Goal: Information Seeking & Learning: Get advice/opinions

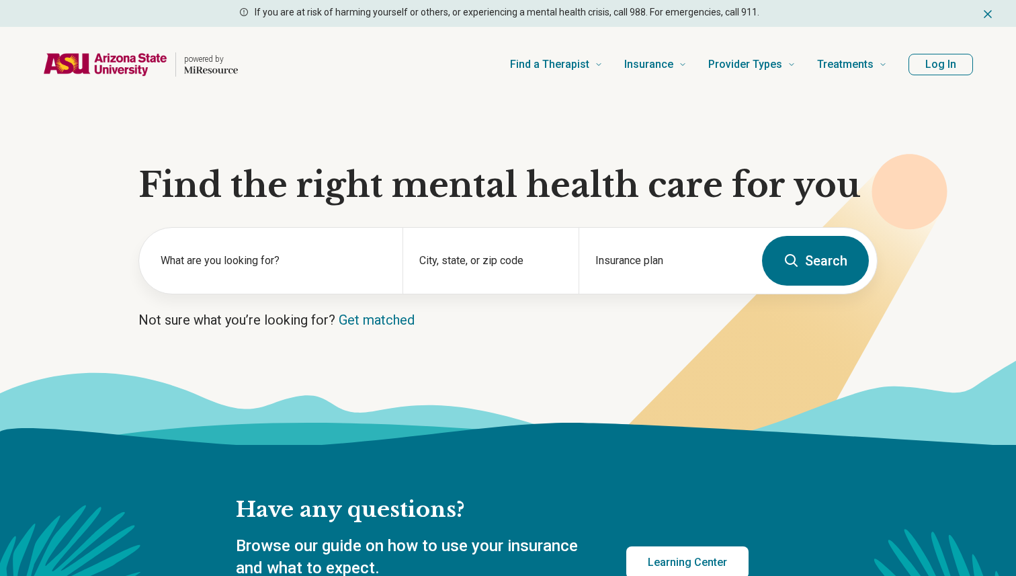
click at [499, 296] on section "Find the right mental health care for you What are you looking for? City, state…" at bounding box center [508, 273] width 1016 height 343
click at [499, 270] on input "City, state, or zip code" at bounding box center [490, 269] width 143 height 16
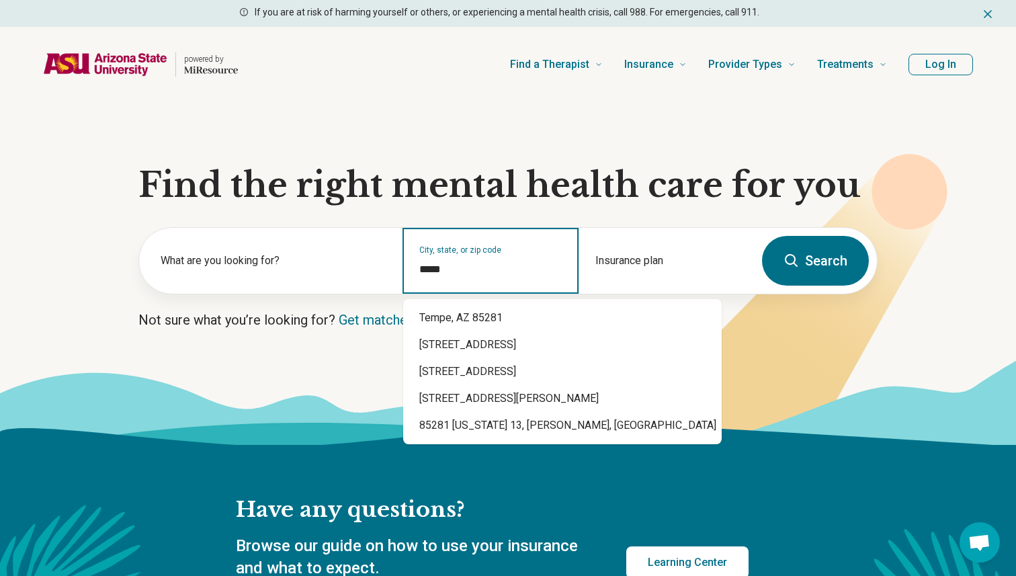
type input "*****"
click at [840, 243] on button "Search" at bounding box center [815, 261] width 107 height 50
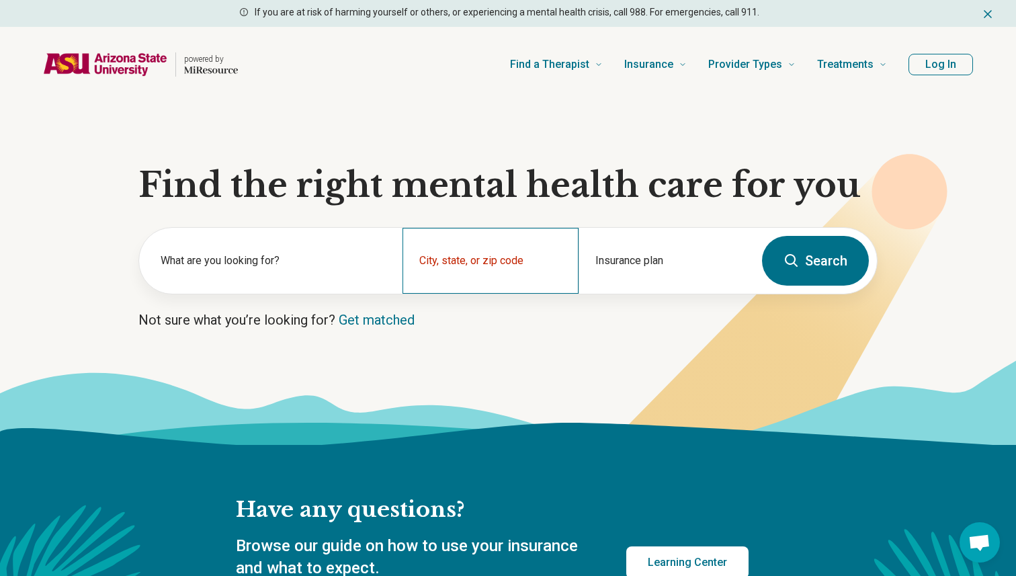
click at [460, 260] on div "City, state, or zip code" at bounding box center [490, 261] width 175 height 66
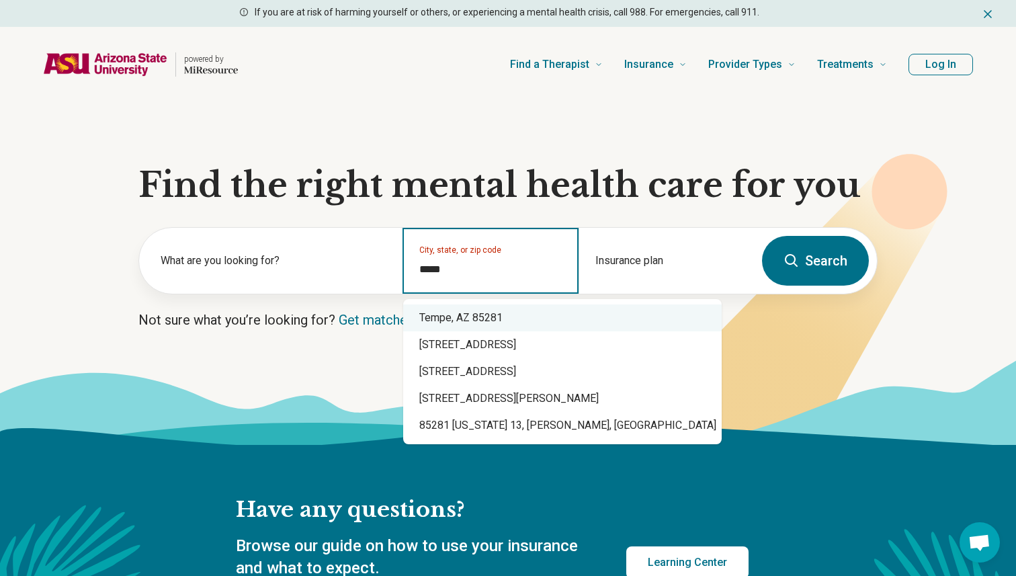
click at [439, 309] on div "Tempe, AZ 85281" at bounding box center [562, 318] width 319 height 27
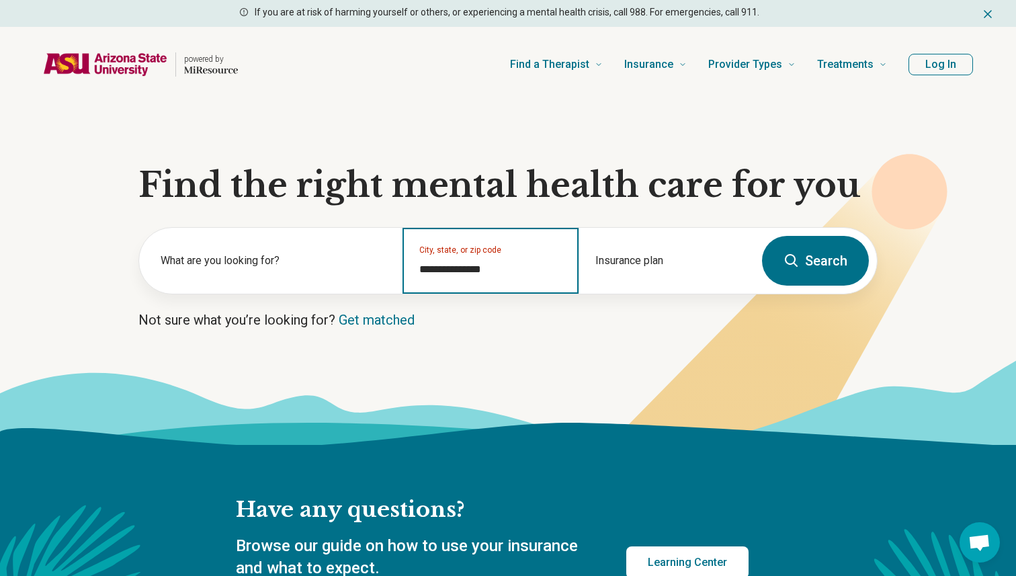
type input "**********"
click at [817, 262] on button "Search" at bounding box center [815, 261] width 107 height 50
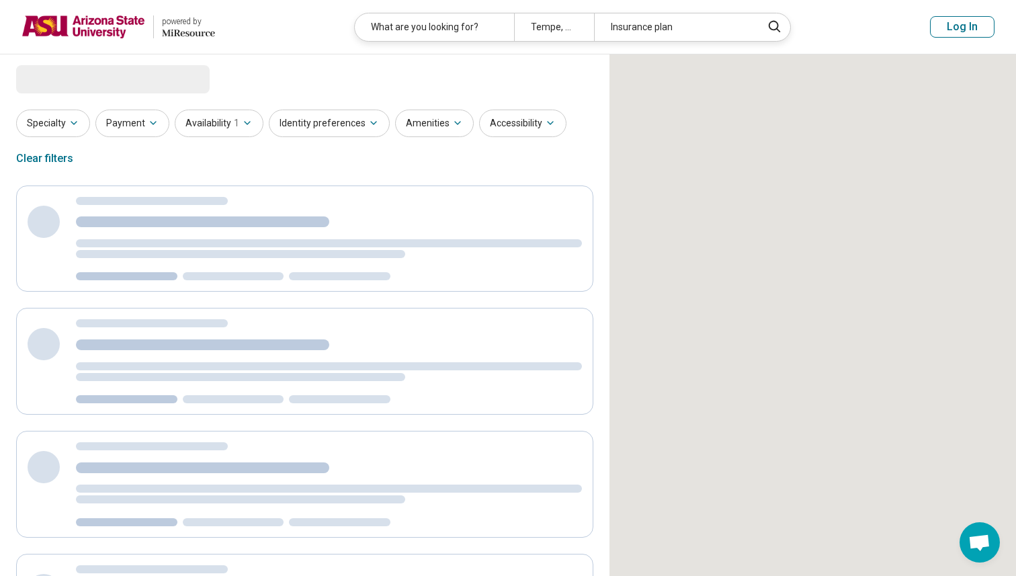
select select "***"
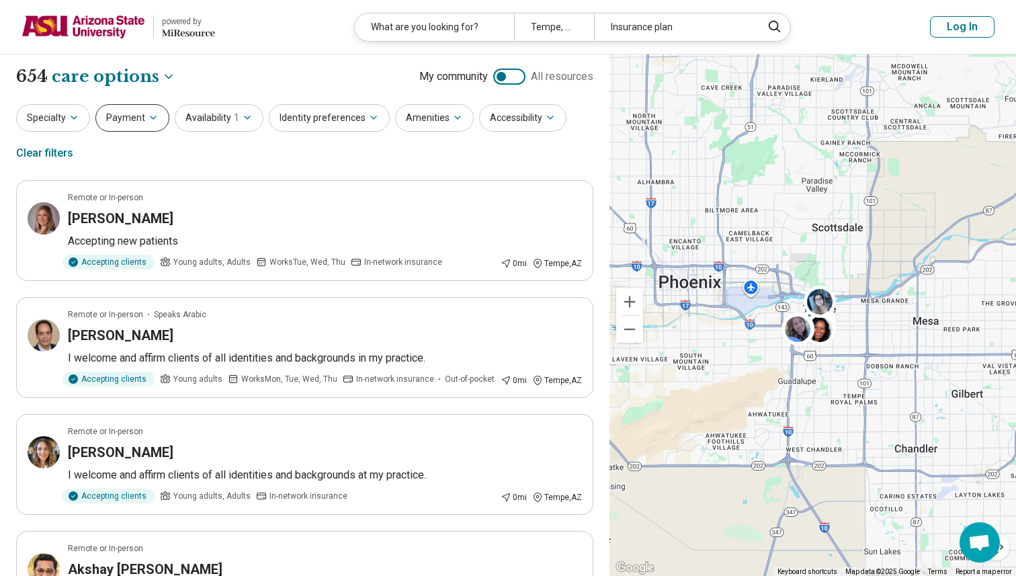
click at [151, 119] on icon "button" at bounding box center [153, 117] width 11 height 11
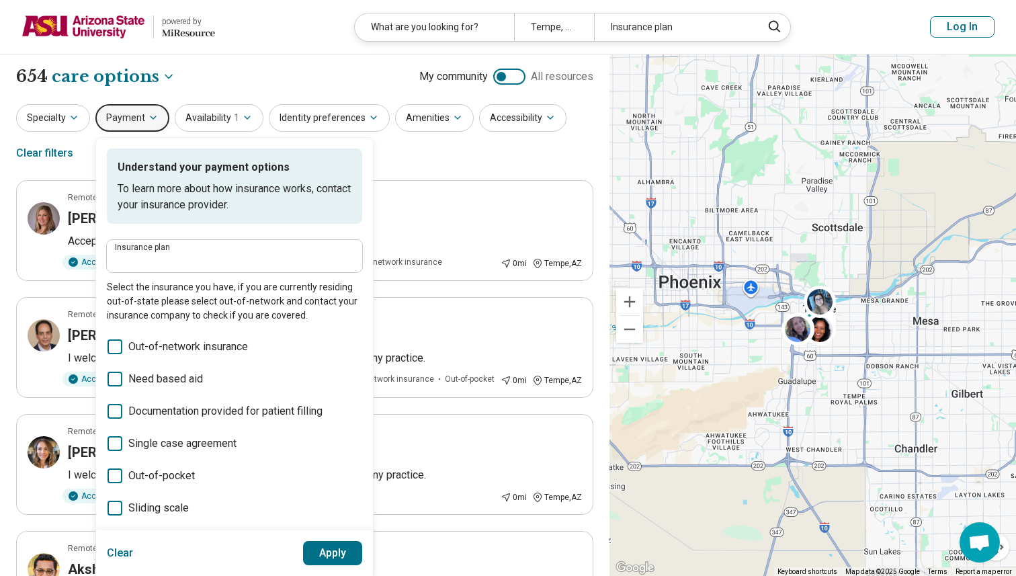
click at [177, 241] on div "Insurance plan" at bounding box center [234, 256] width 255 height 32
click at [177, 252] on input "Insurance plan" at bounding box center [234, 260] width 239 height 16
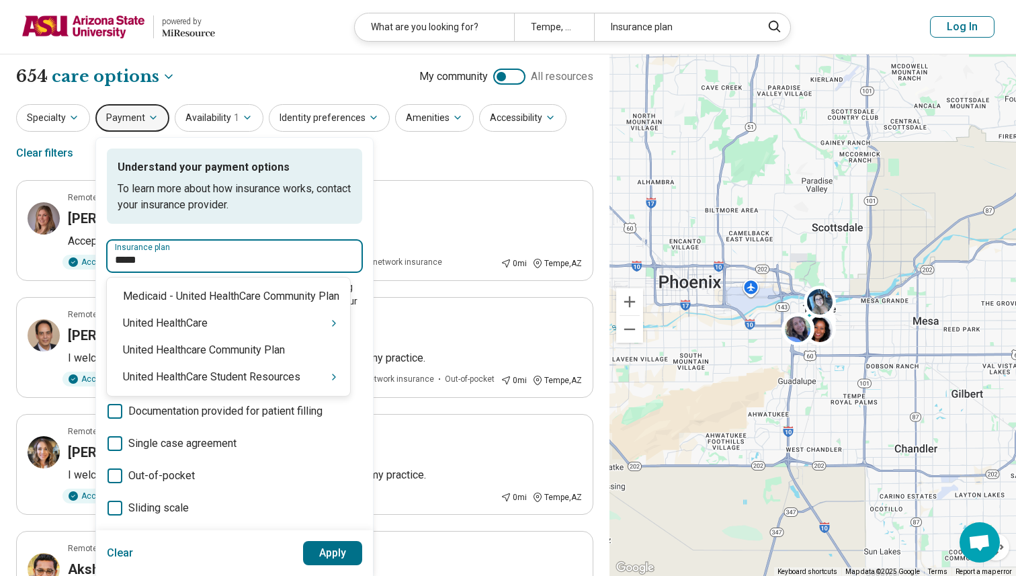
type input "******"
click at [259, 368] on div "United HealthCare Student Resources" at bounding box center [228, 377] width 243 height 27
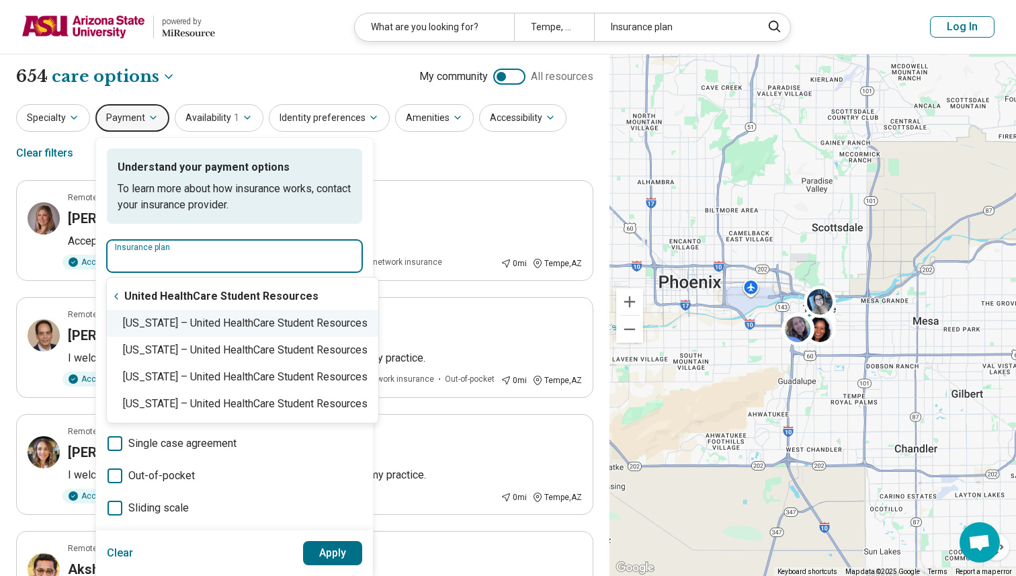
click at [268, 332] on div "Arizona – United HealthCare Student Resources" at bounding box center [243, 323] width 272 height 27
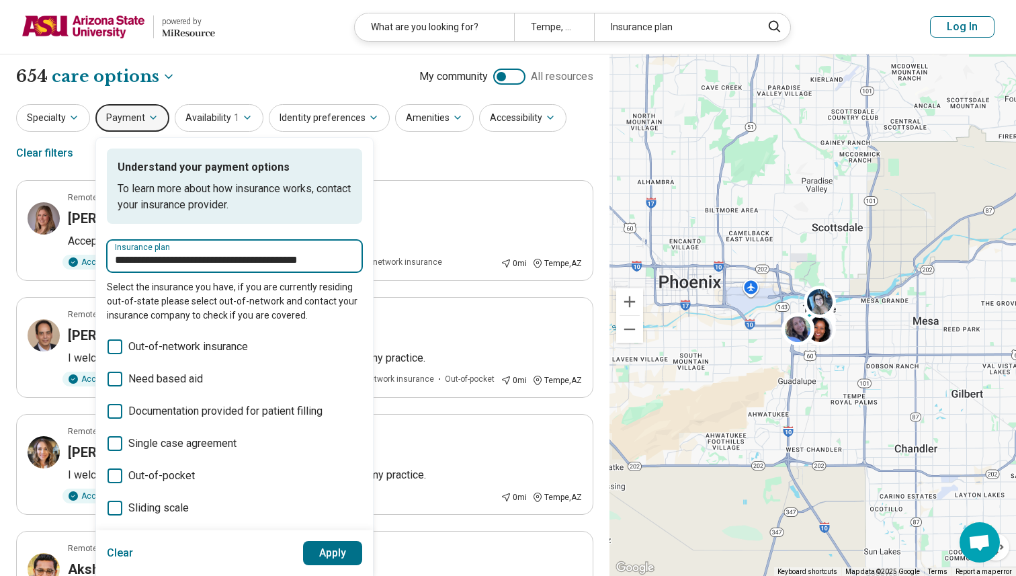
type input "**********"
click at [333, 561] on button "Apply" at bounding box center [333, 553] width 60 height 24
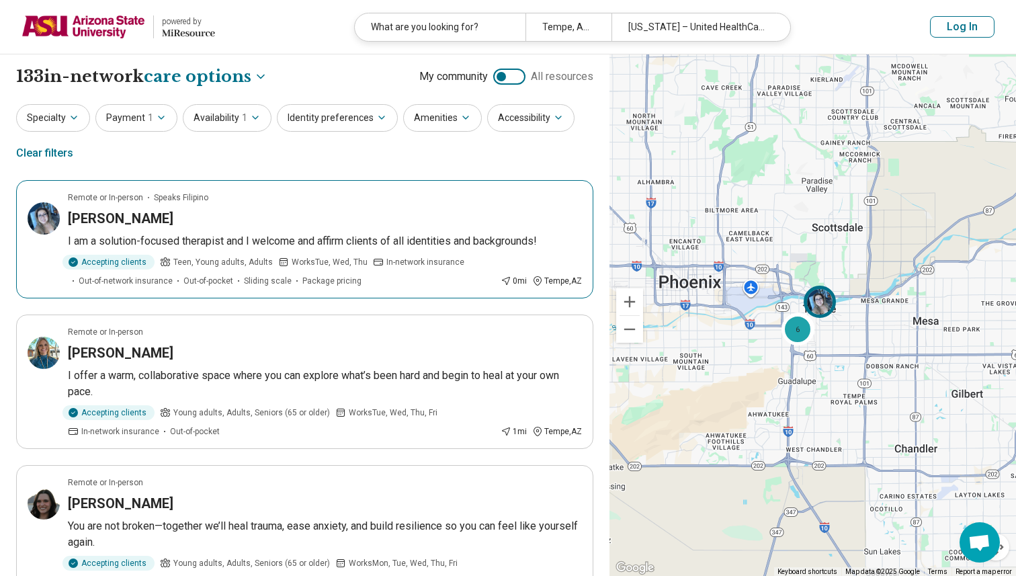
click at [309, 251] on article "Remote or In-person Speaks Filipino Abbey Viado I am a solution-focused therapi…" at bounding box center [304, 239] width 577 height 118
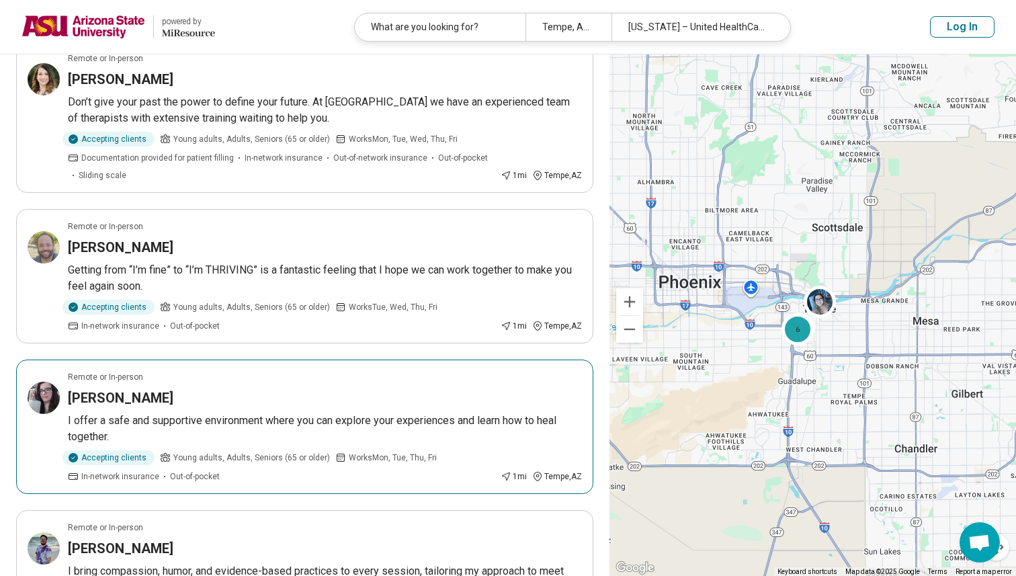
scroll to position [577, 0]
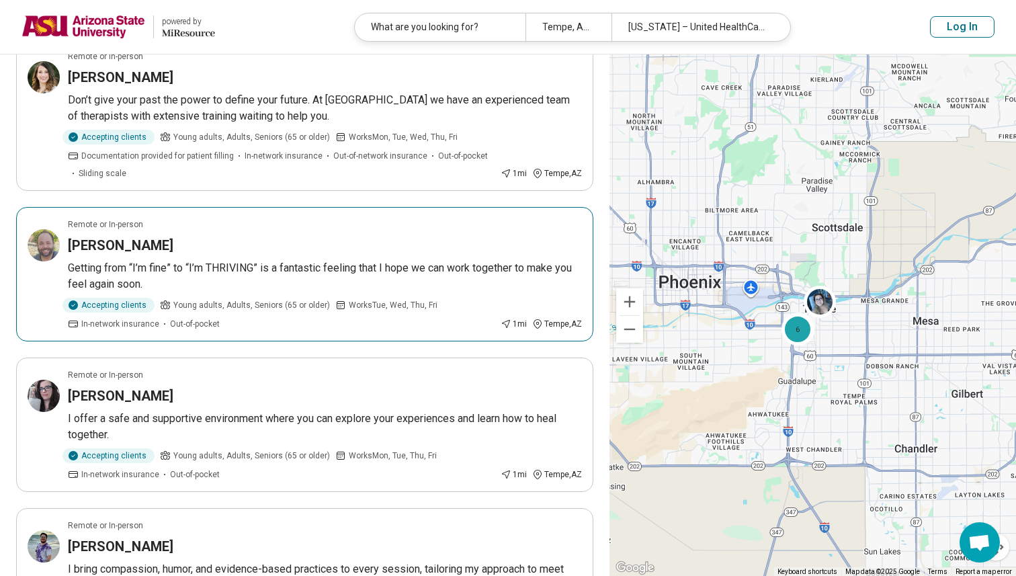
click at [471, 289] on p "Getting from “I’m fine” to “I’m THRIVING” is a fantastic feeling that I hope we…" at bounding box center [325, 276] width 514 height 32
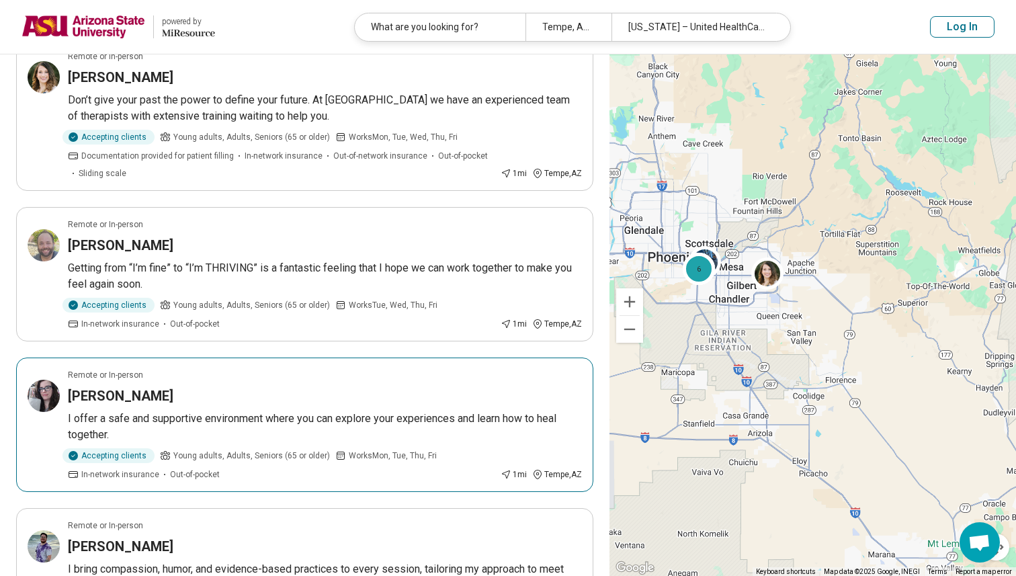
scroll to position [0, 0]
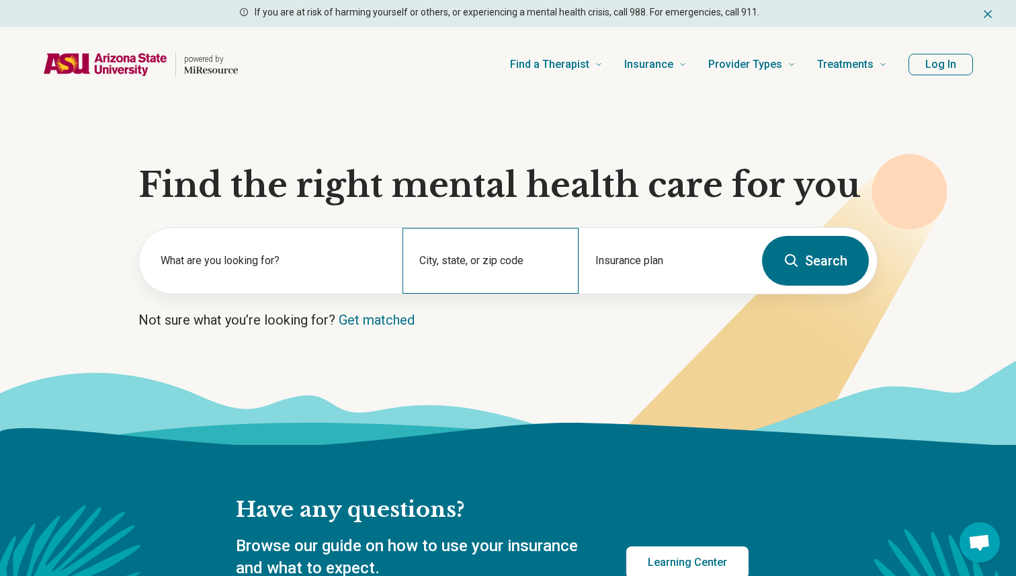
click at [532, 260] on div "City, state, or zip code" at bounding box center [490, 261] width 175 height 66
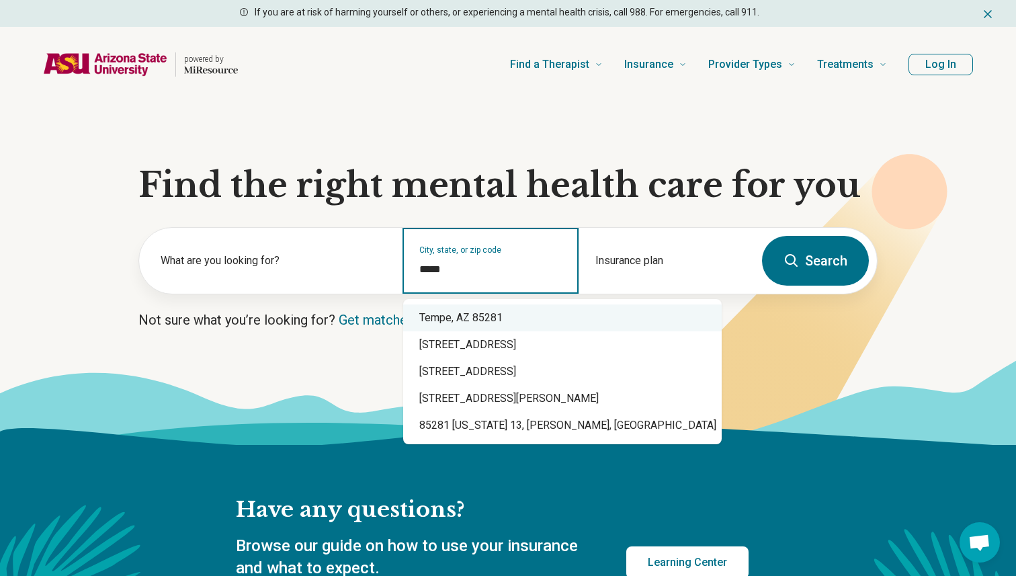
click at [534, 312] on div "Tempe, AZ 85281" at bounding box center [562, 318] width 319 height 27
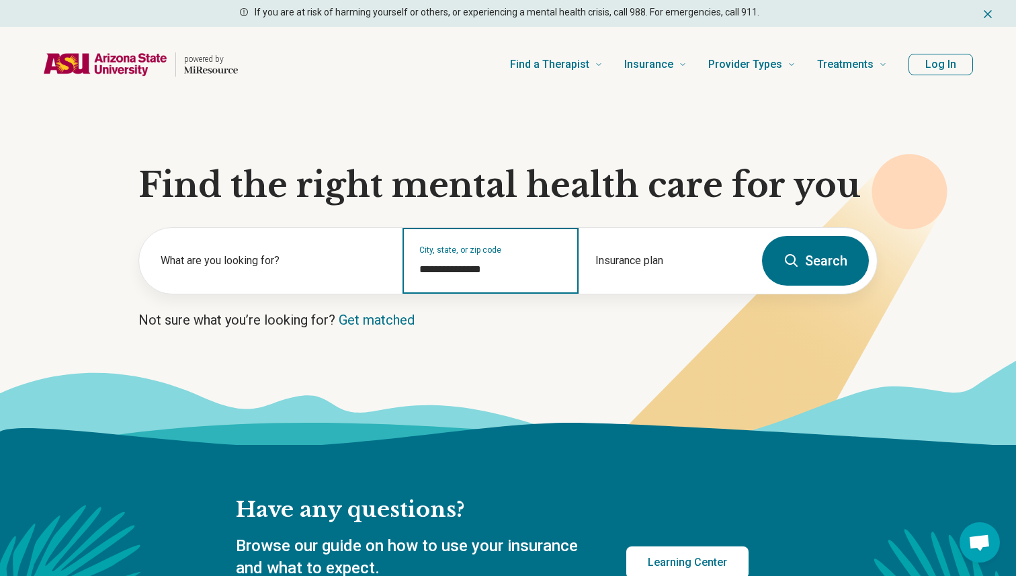
type input "**********"
click at [772, 261] on button "Search" at bounding box center [815, 261] width 107 height 50
select select "***"
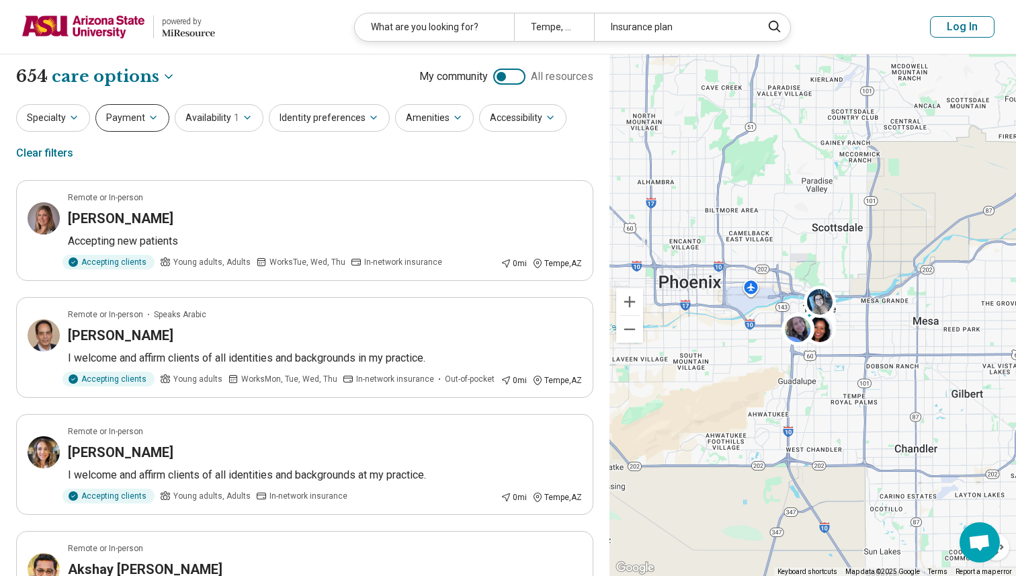
click at [128, 112] on button "Payment" at bounding box center [132, 118] width 74 height 28
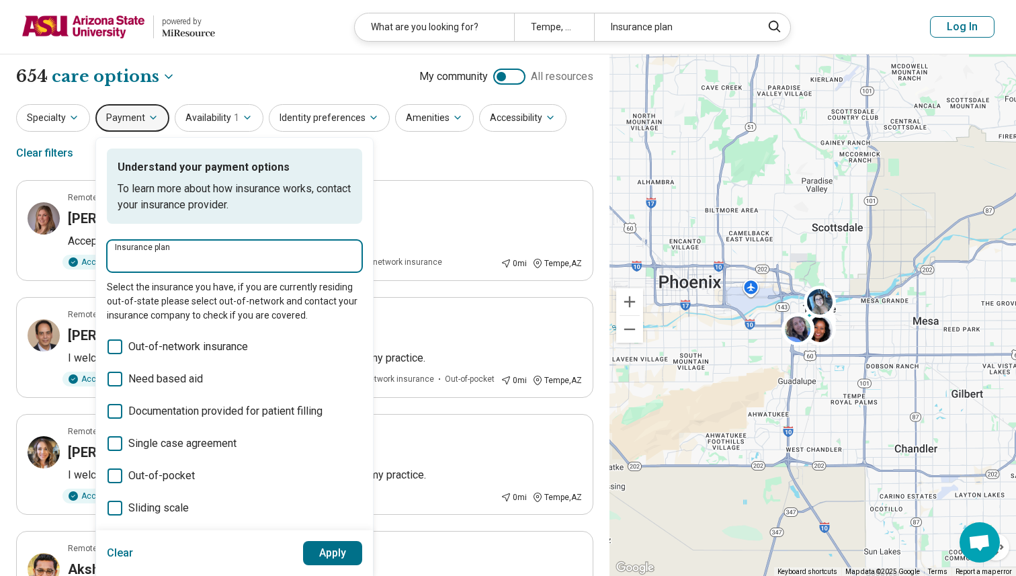
click at [181, 252] on input "Insurance plan" at bounding box center [234, 260] width 239 height 16
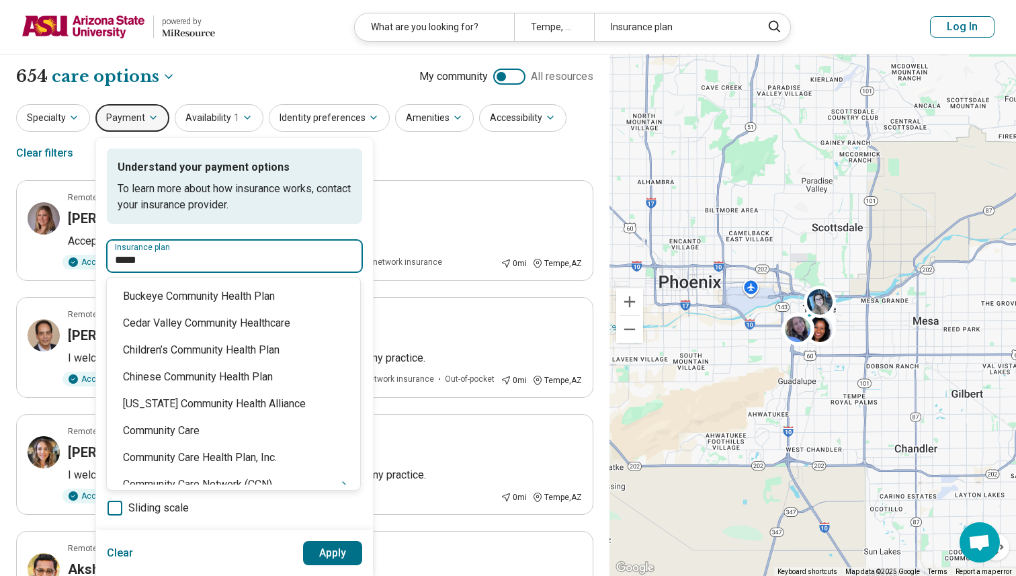
type input "******"
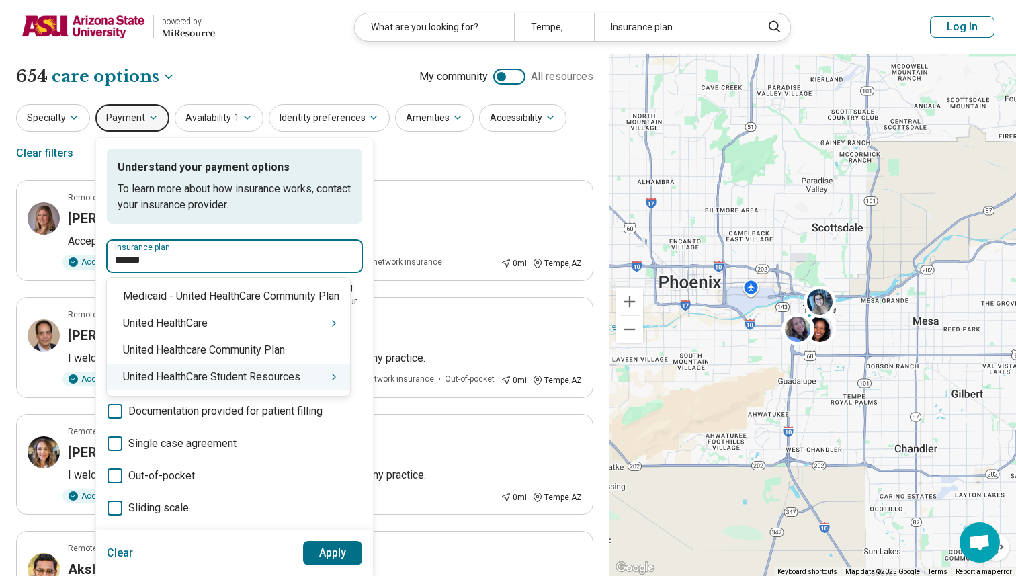
click at [268, 378] on div "United HealthCare Student Resources" at bounding box center [228, 377] width 243 height 27
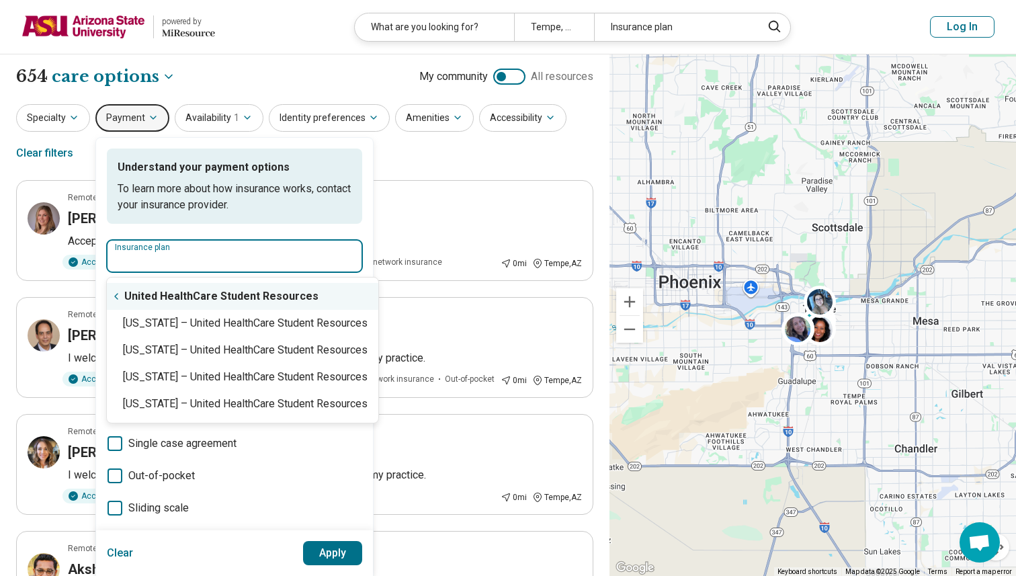
click at [286, 305] on div "United HealthCare Student Resources" at bounding box center [243, 296] width 272 height 27
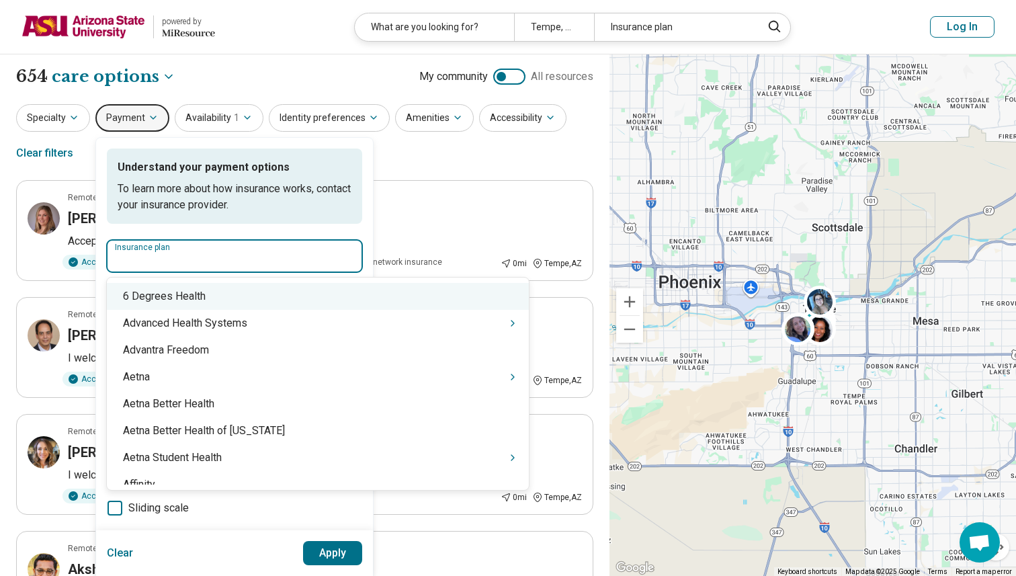
click at [132, 261] on input "Insurance plan" at bounding box center [234, 260] width 239 height 16
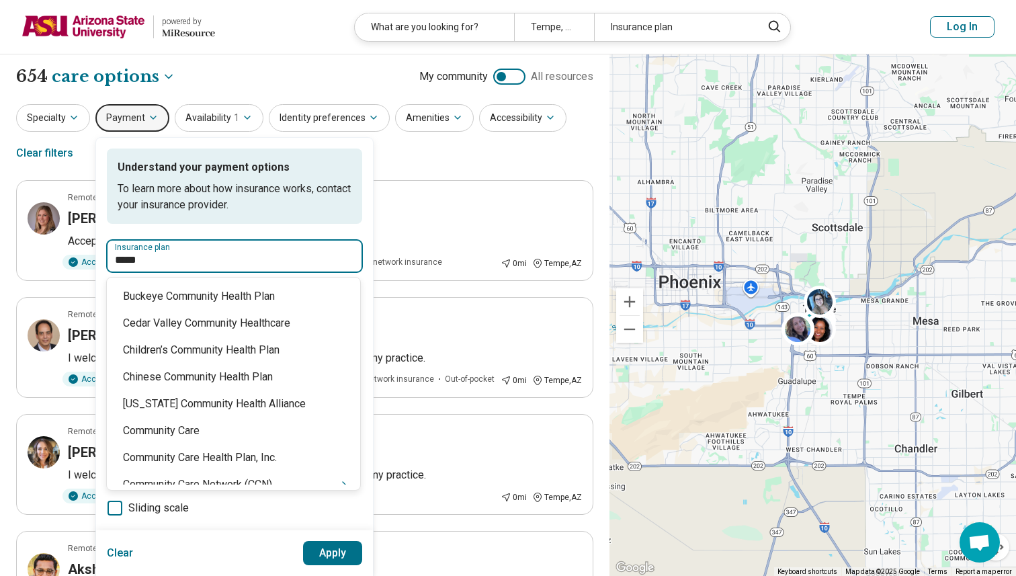
type input "******"
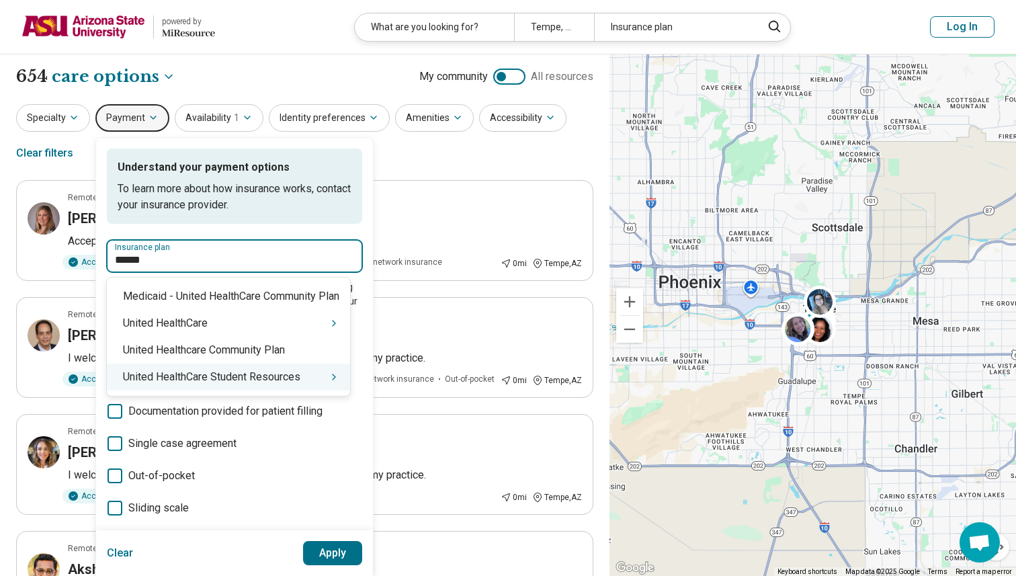
click at [200, 386] on div "United HealthCare Student Resources" at bounding box center [228, 377] width 243 height 27
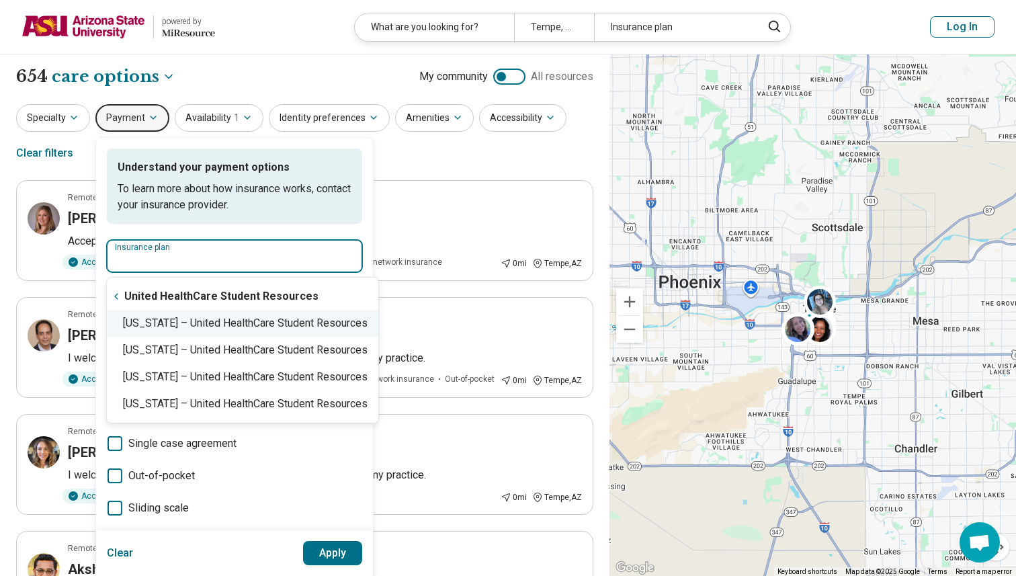
click at [216, 315] on div "Arizona – United HealthCare Student Resources" at bounding box center [243, 323] width 272 height 27
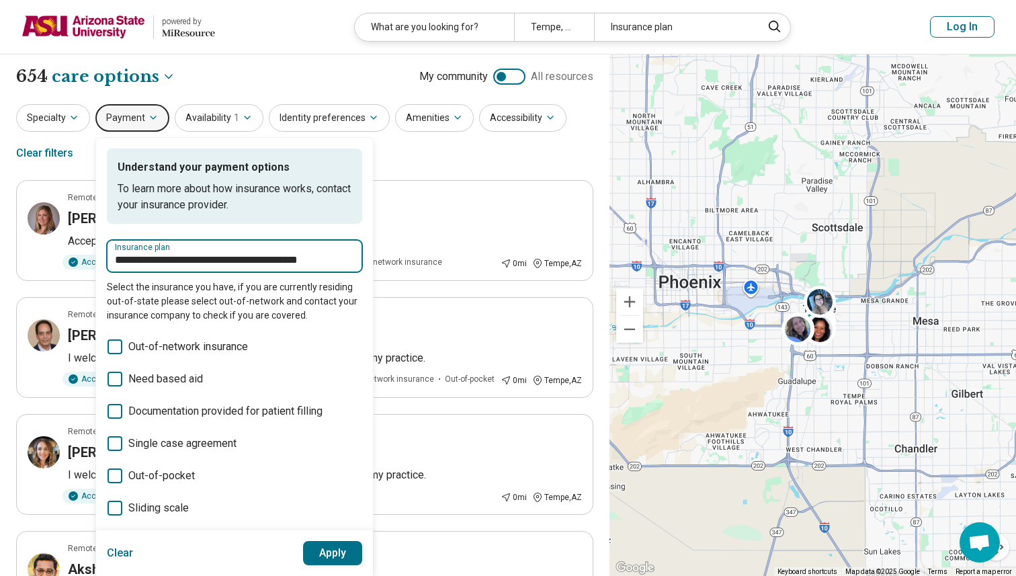
type input "**********"
click at [323, 553] on button "Apply" at bounding box center [333, 553] width 60 height 24
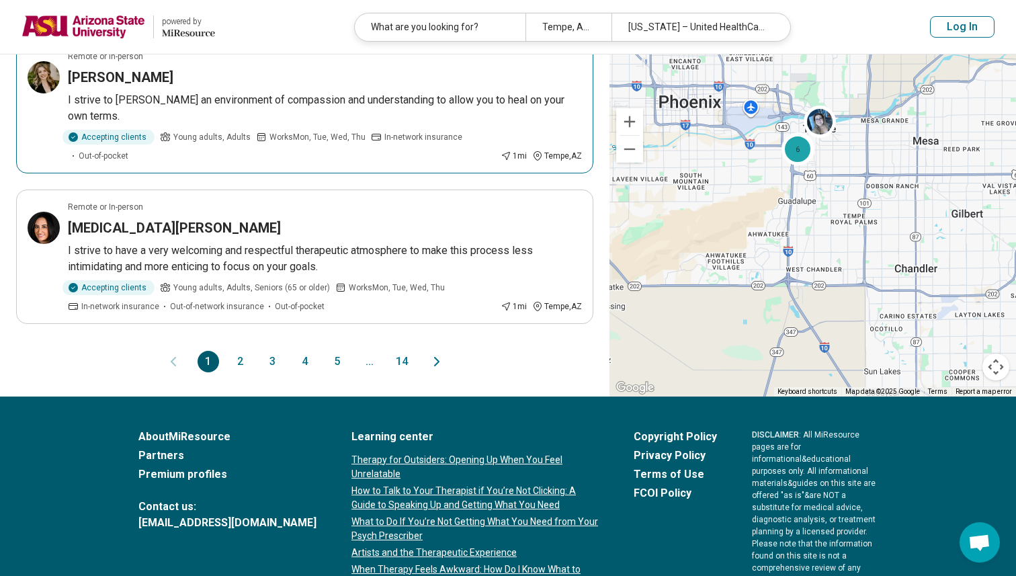
scroll to position [1429, 0]
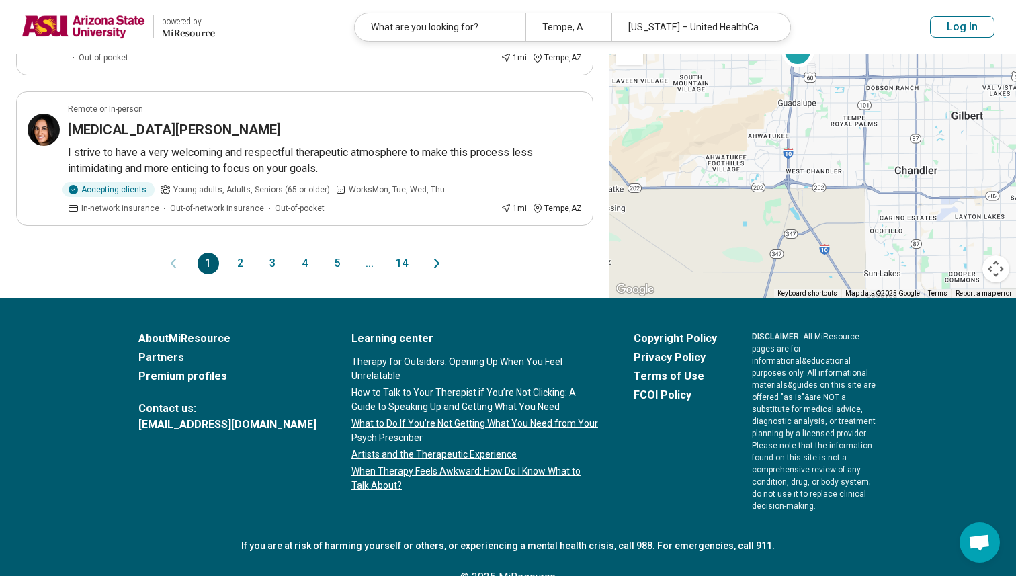
click at [234, 253] on button "2" at bounding box center [241, 264] width 22 height 22
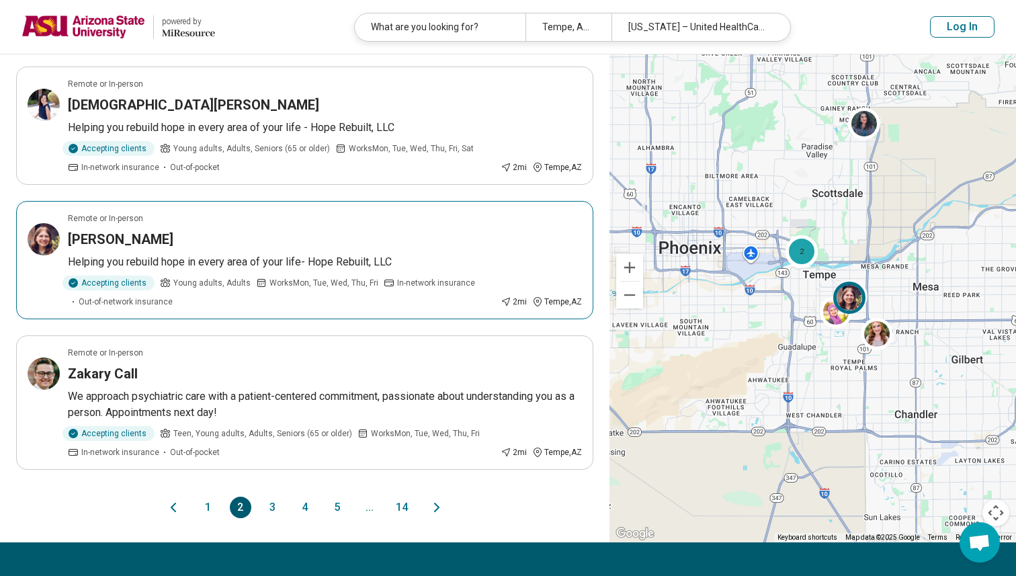
scroll to position [1119, 0]
click at [407, 223] on div "Remote or In-person" at bounding box center [325, 218] width 514 height 12
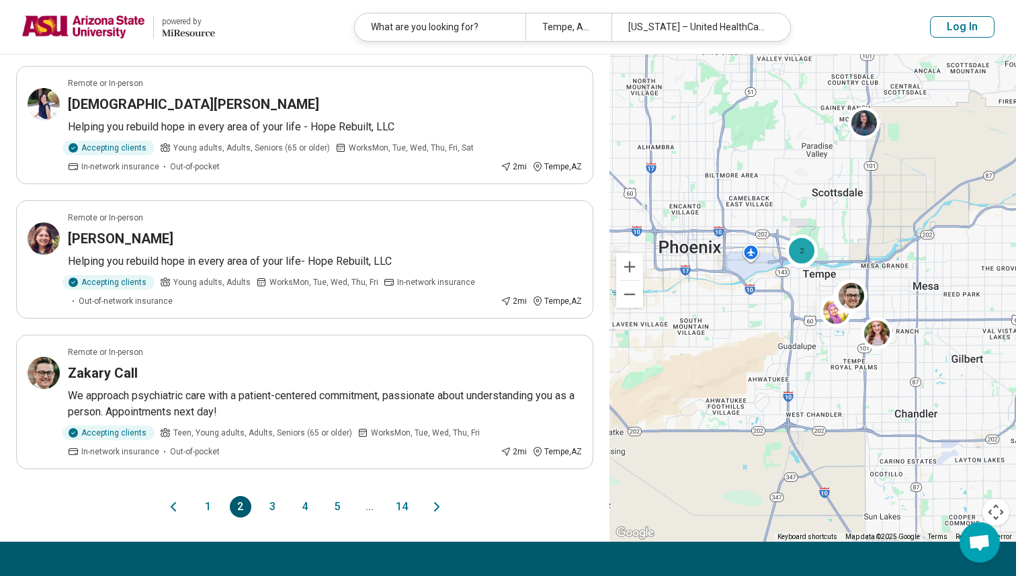
click at [264, 513] on button "3" at bounding box center [273, 507] width 22 height 22
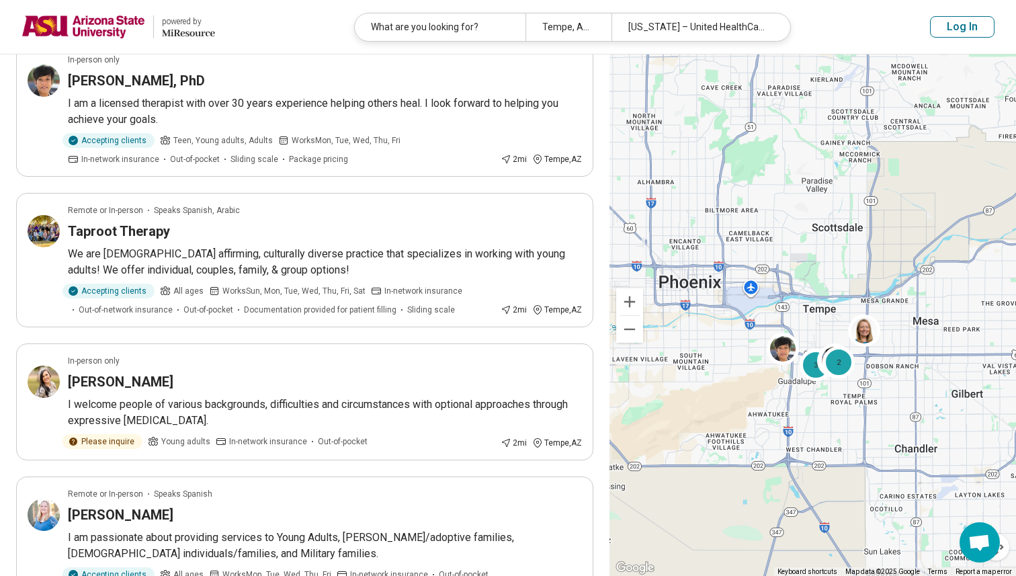
scroll to position [134, 0]
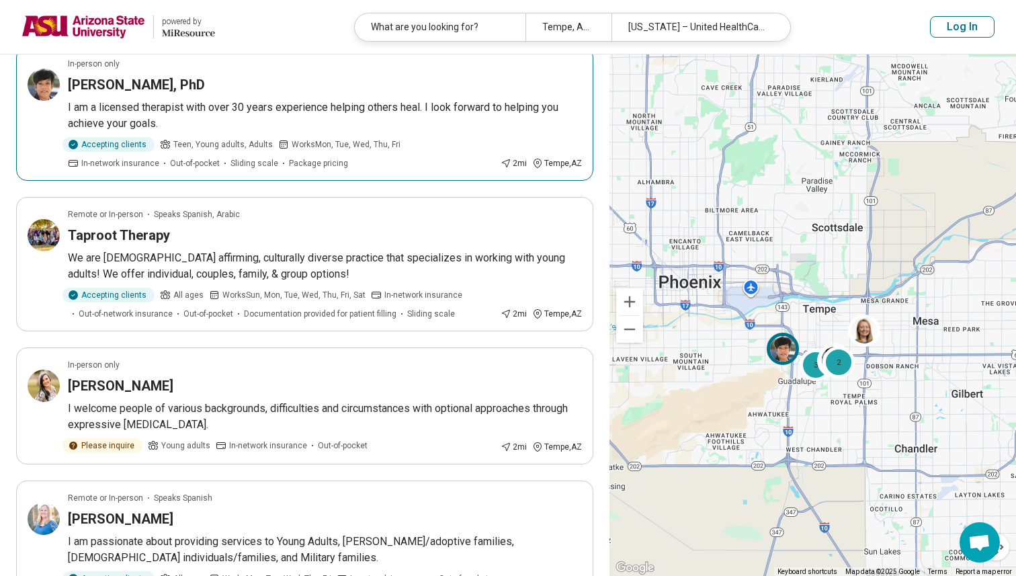
click at [338, 147] on span "Works Mon, Tue, Wed, Thu, Fri" at bounding box center [346, 144] width 109 height 12
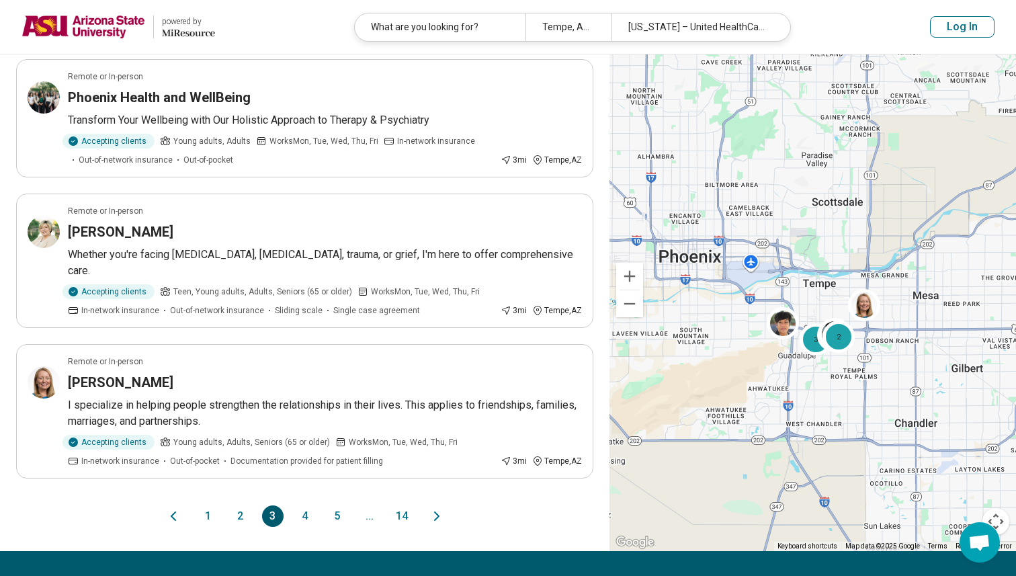
scroll to position [1143, 0]
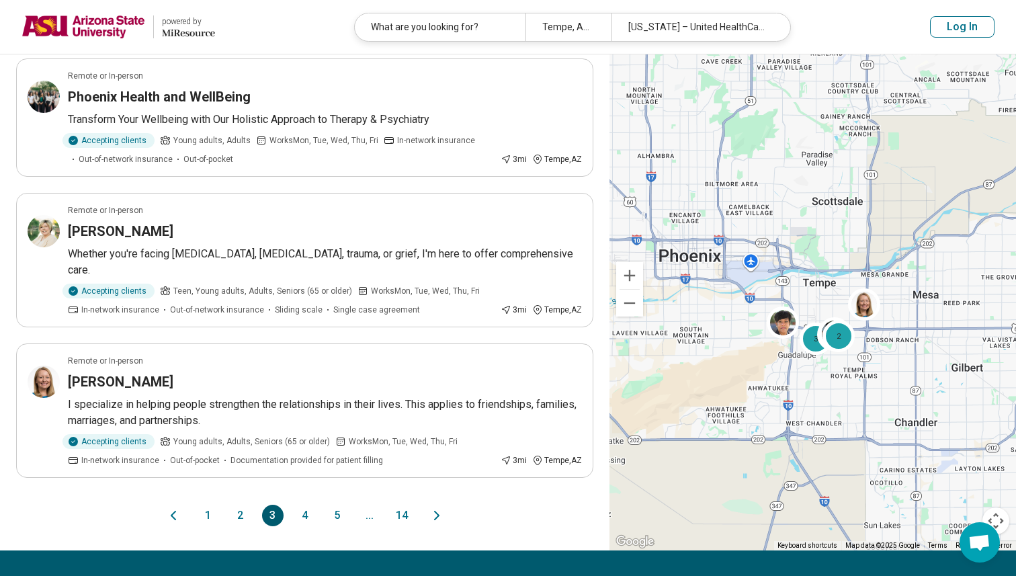
click at [305, 505] on button "4" at bounding box center [305, 516] width 22 height 22
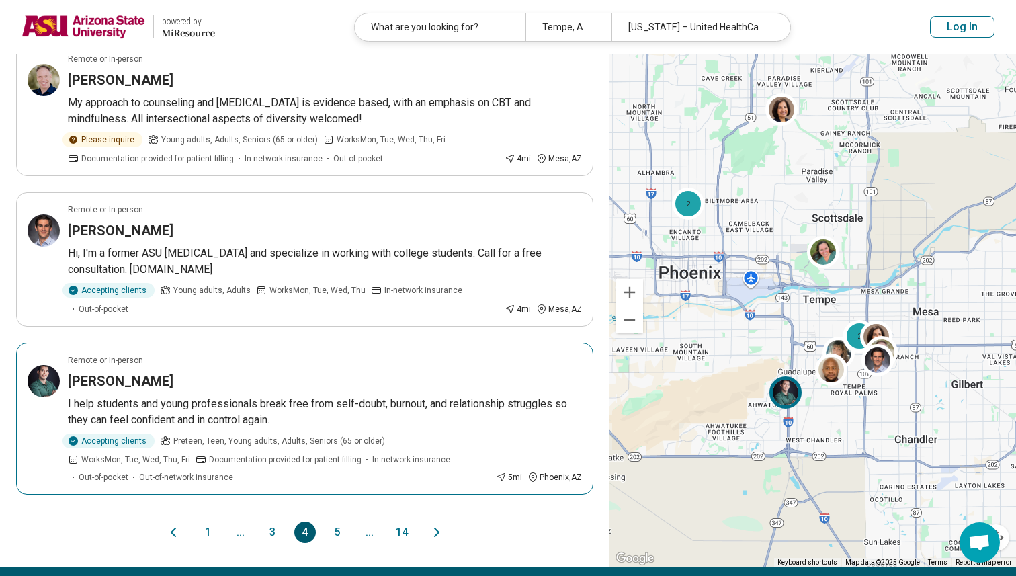
scroll to position [1187, 0]
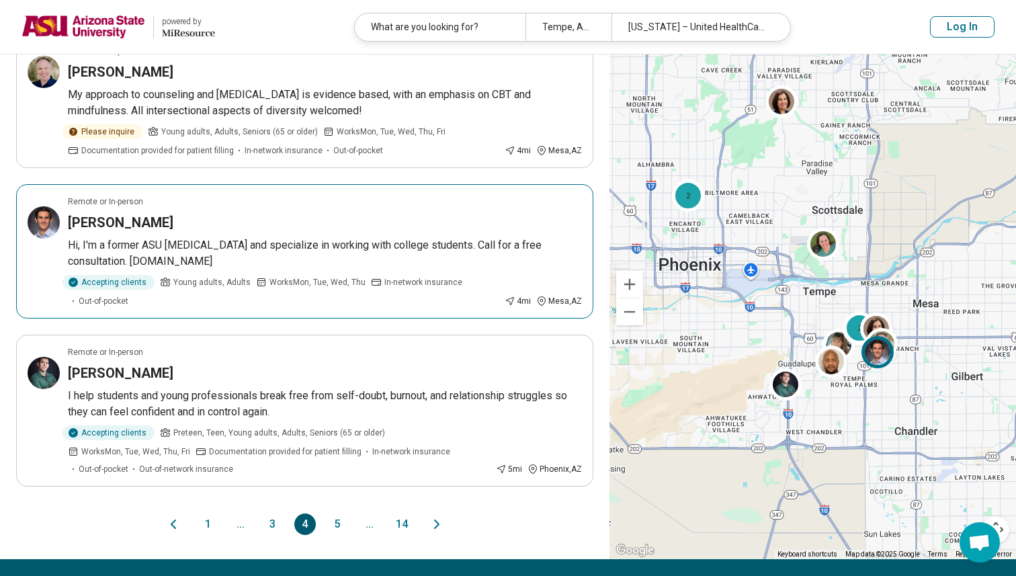
click at [348, 276] on span "Works Mon, Tue, Wed, Thu" at bounding box center [318, 282] width 96 height 12
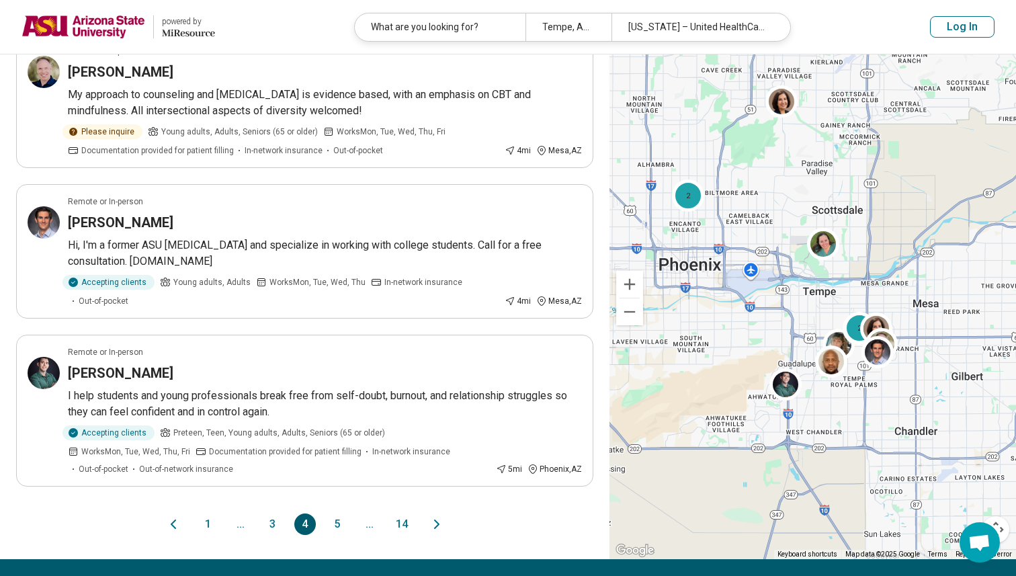
click at [339, 514] on button "5" at bounding box center [338, 525] width 22 height 22
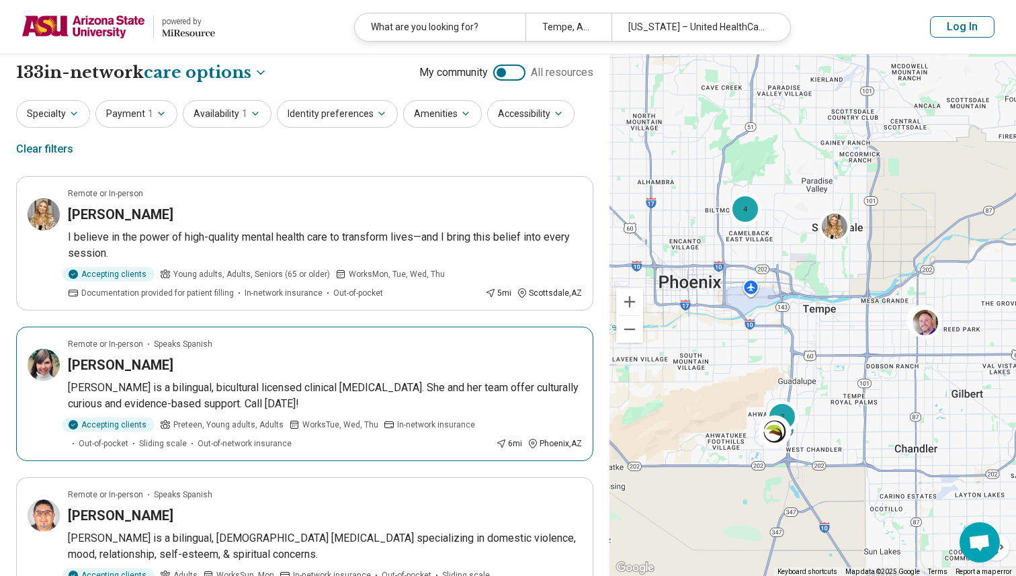
scroll to position [3, 0]
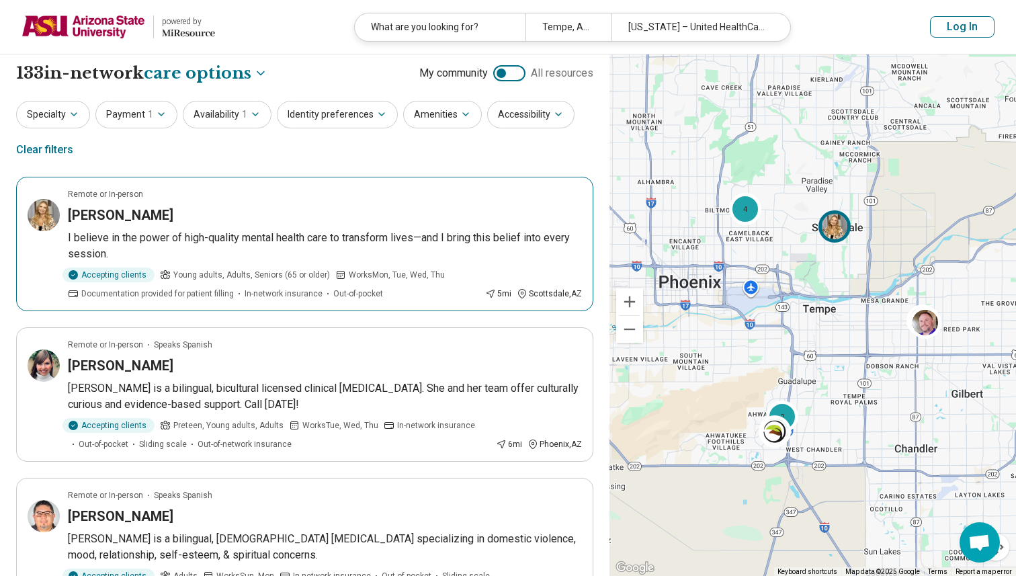
click at [314, 231] on p "I believe in the power of high-quality mental health care to transform lives—an…" at bounding box center [325, 246] width 514 height 32
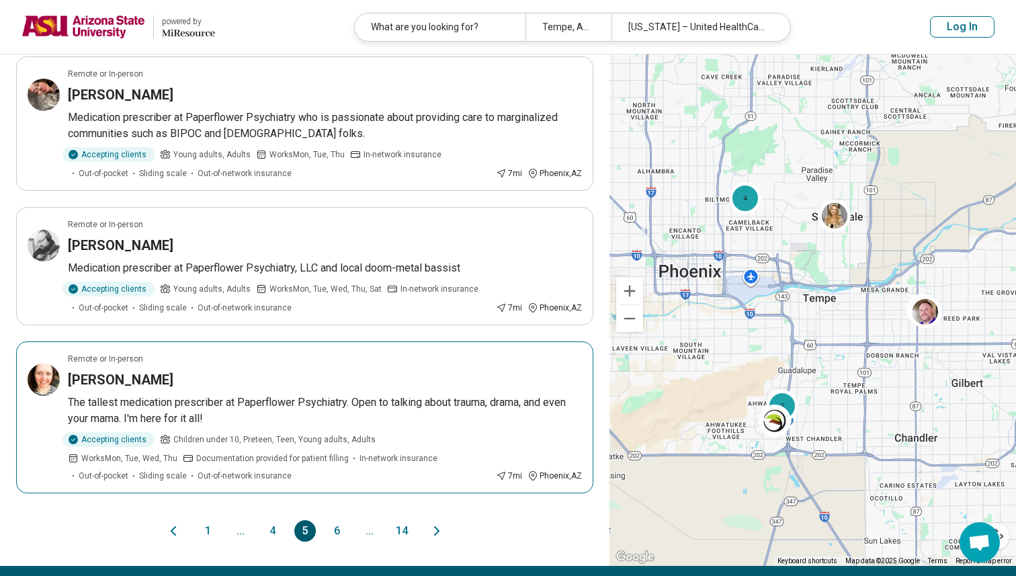
scroll to position [1149, 0]
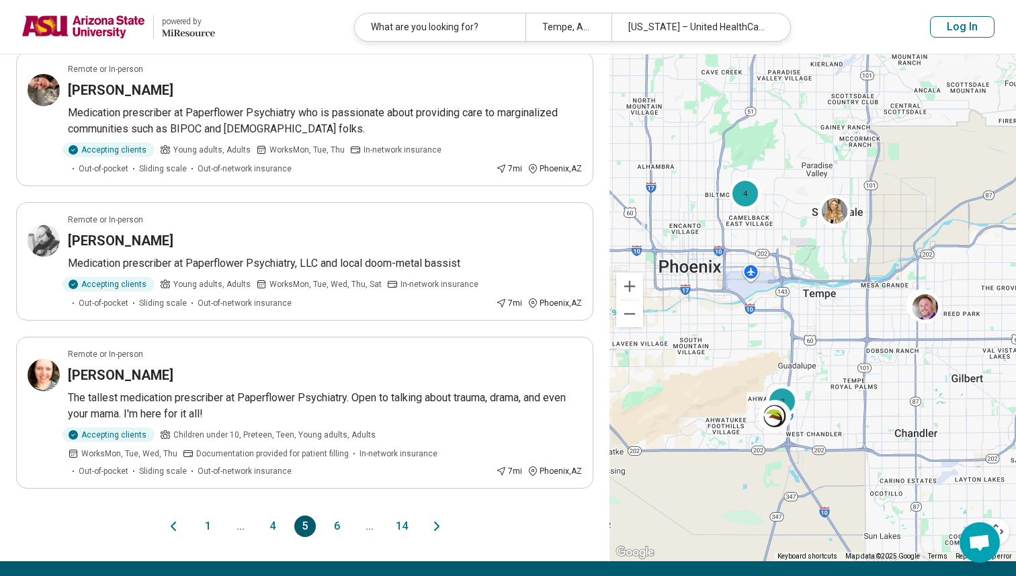
click at [337, 526] on button "6" at bounding box center [338, 527] width 22 height 22
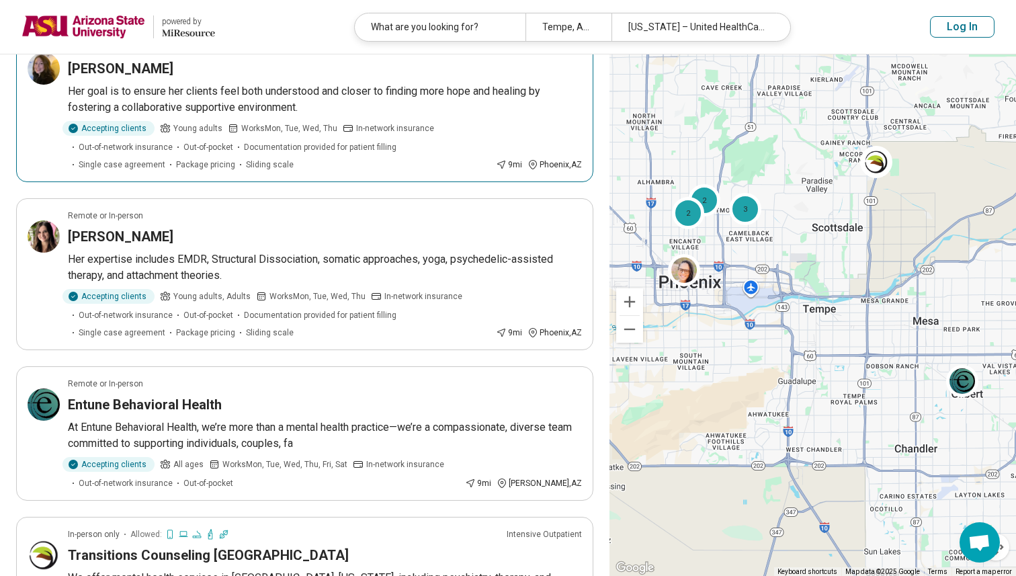
scroll to position [994, 0]
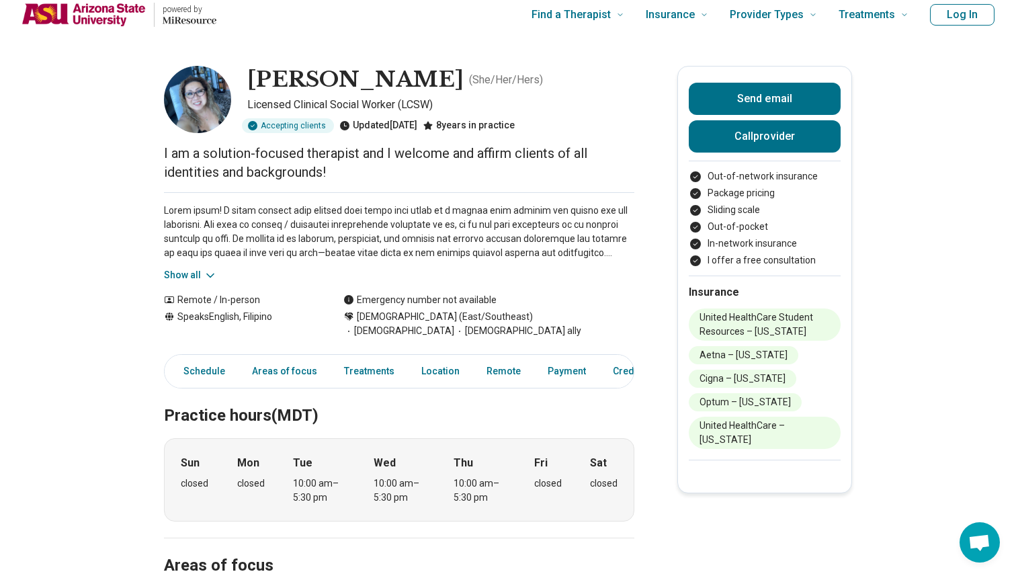
scroll to position [14, 0]
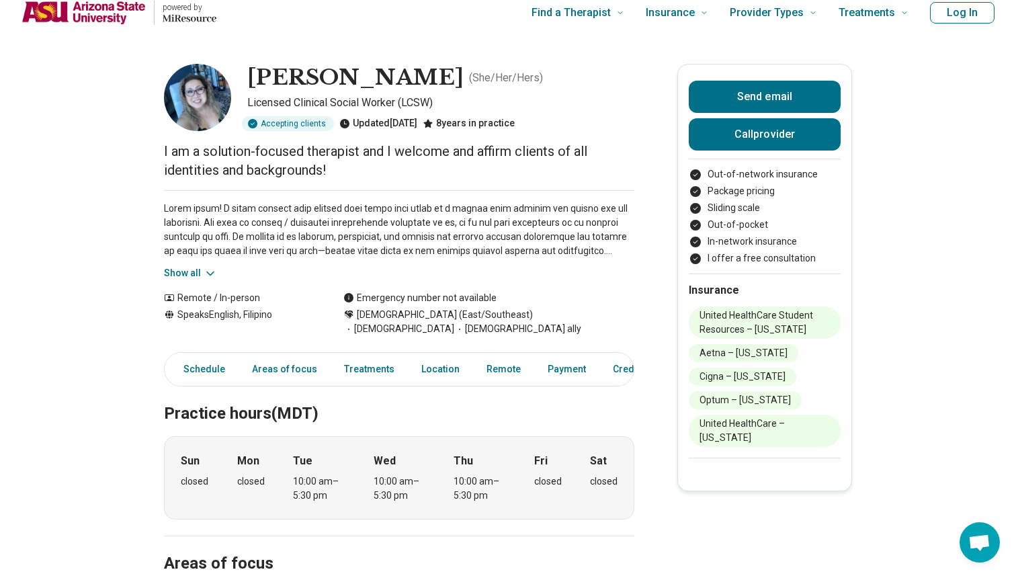
click at [200, 272] on button "Show all" at bounding box center [190, 273] width 53 height 14
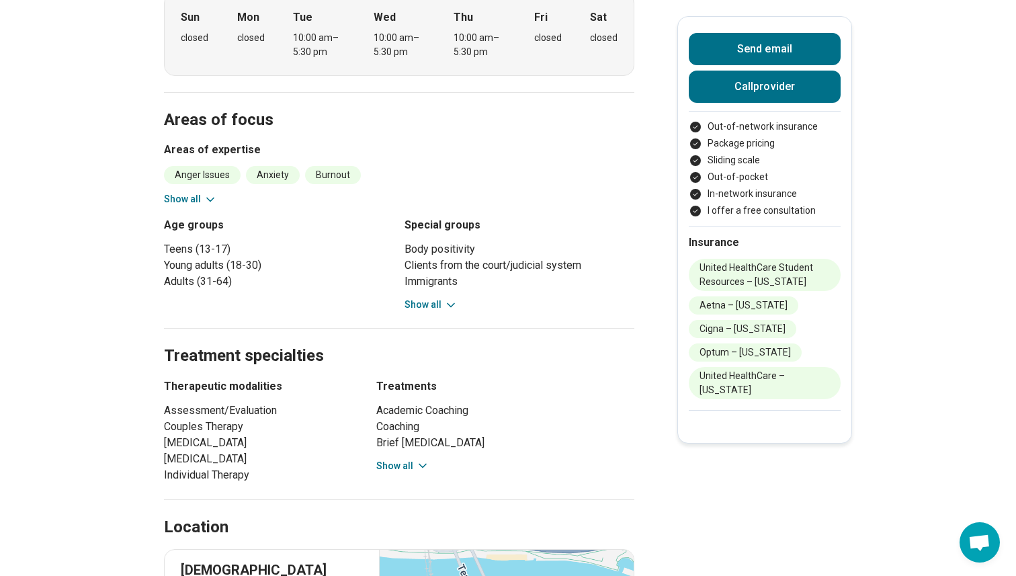
scroll to position [590, 0]
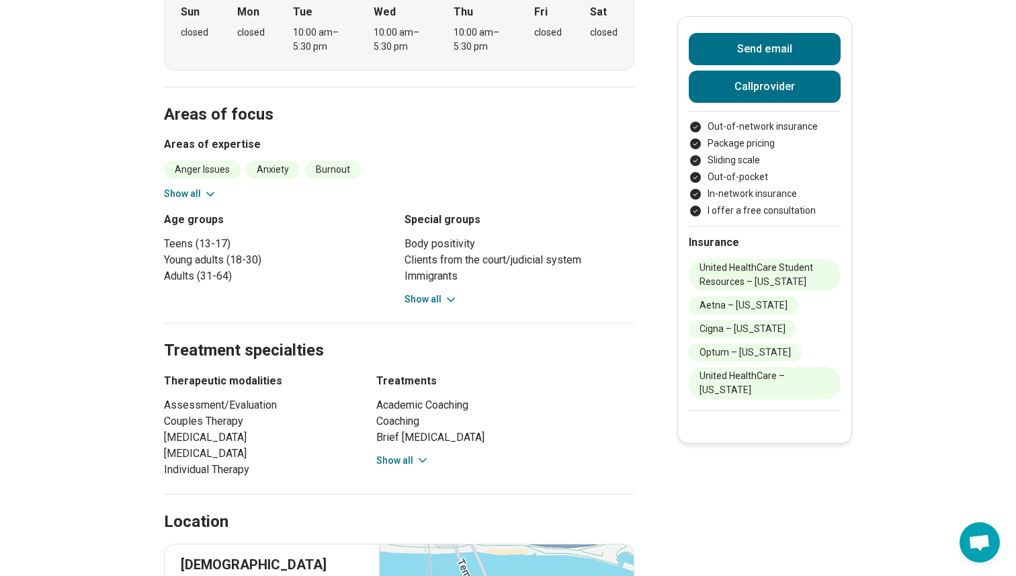
click at [208, 188] on icon at bounding box center [210, 194] width 13 height 13
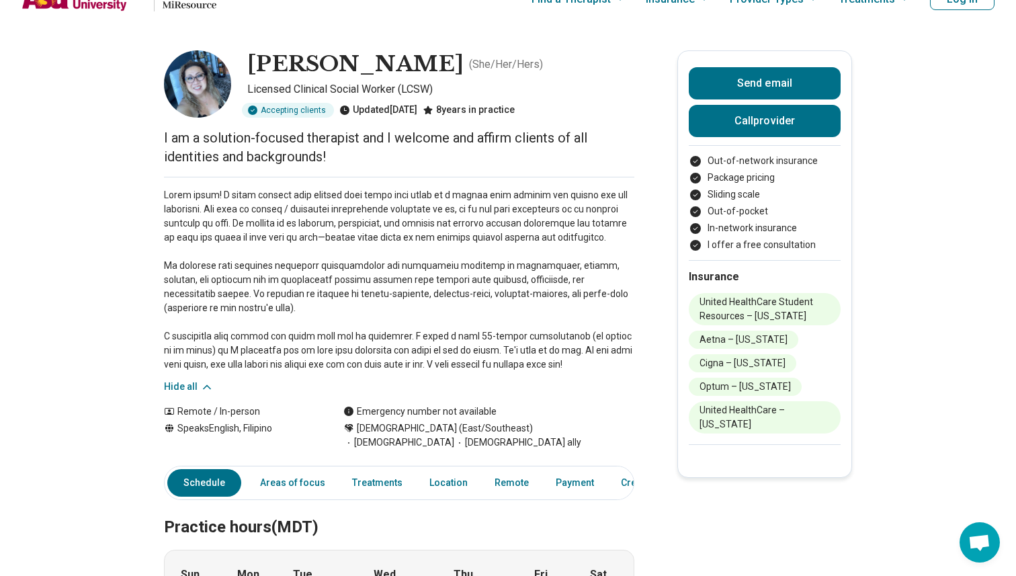
scroll to position [0, 0]
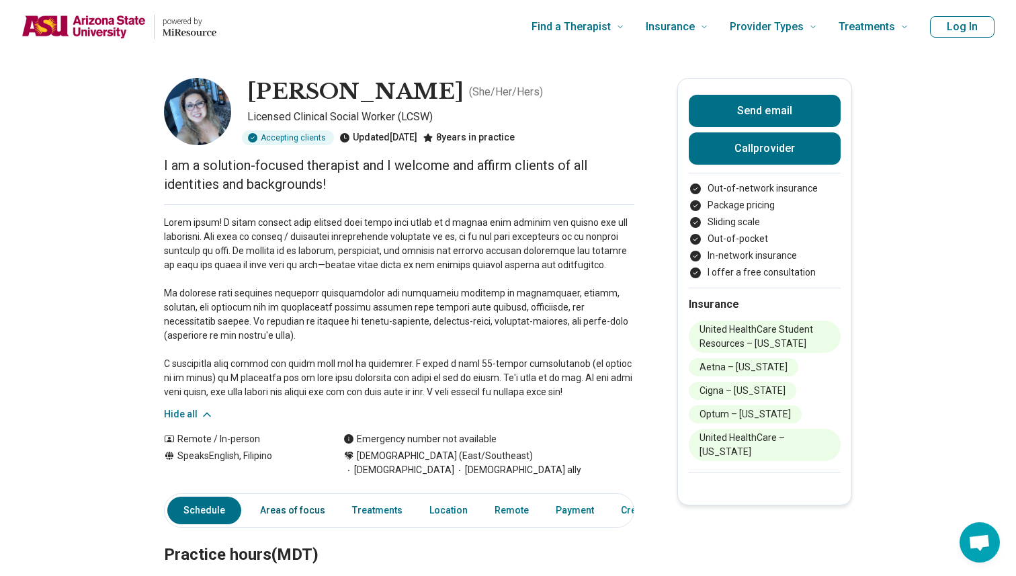
click at [295, 500] on link "Areas of focus" at bounding box center [292, 511] width 81 height 28
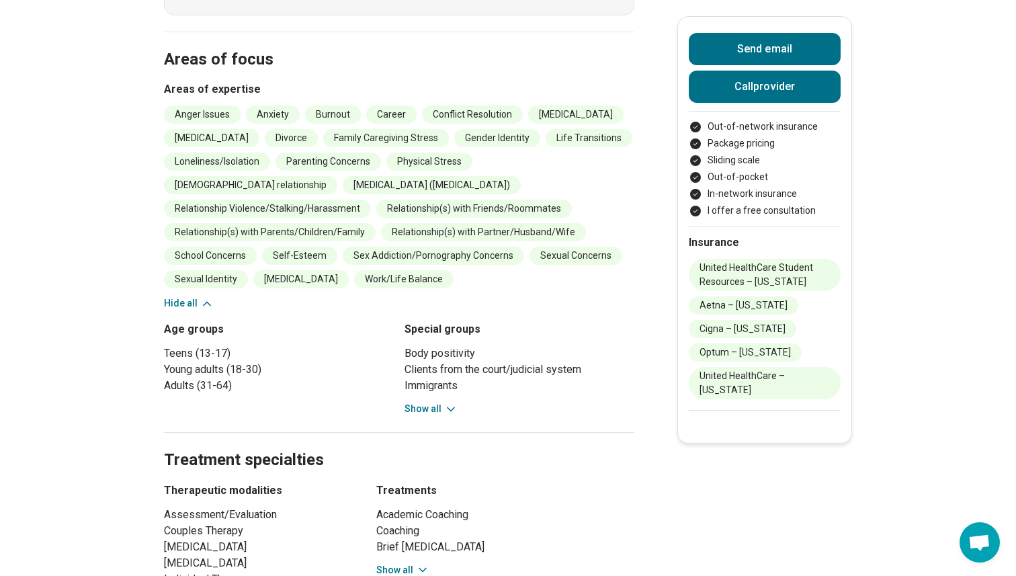
scroll to position [647, 0]
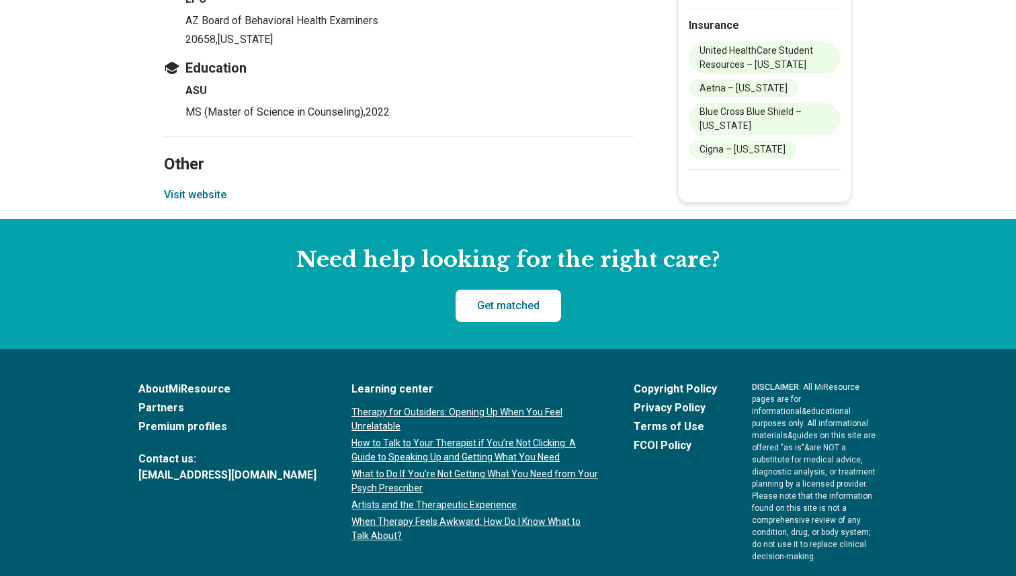
scroll to position [1769, 0]
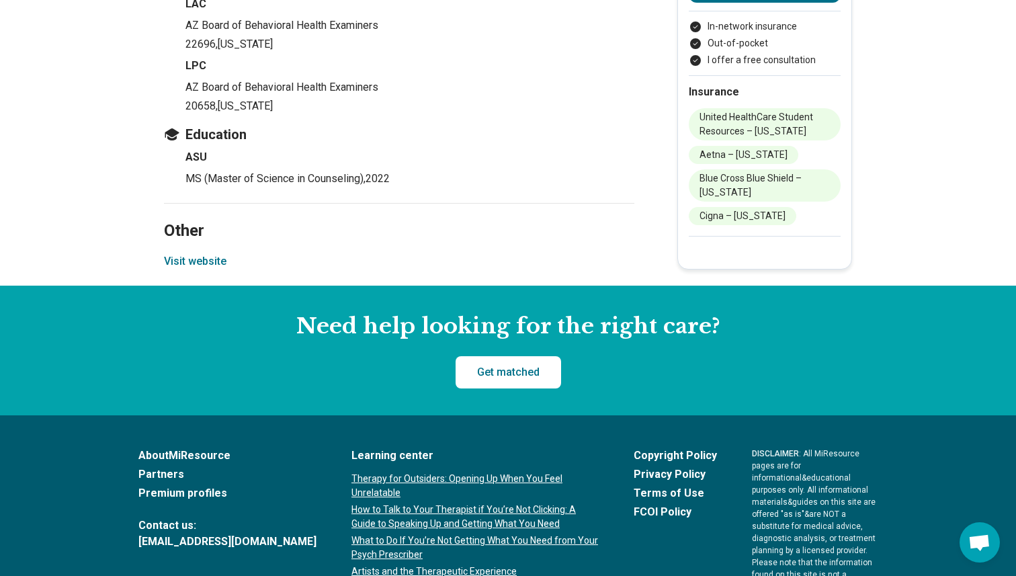
click at [212, 266] on button "Visit website" at bounding box center [195, 261] width 63 height 16
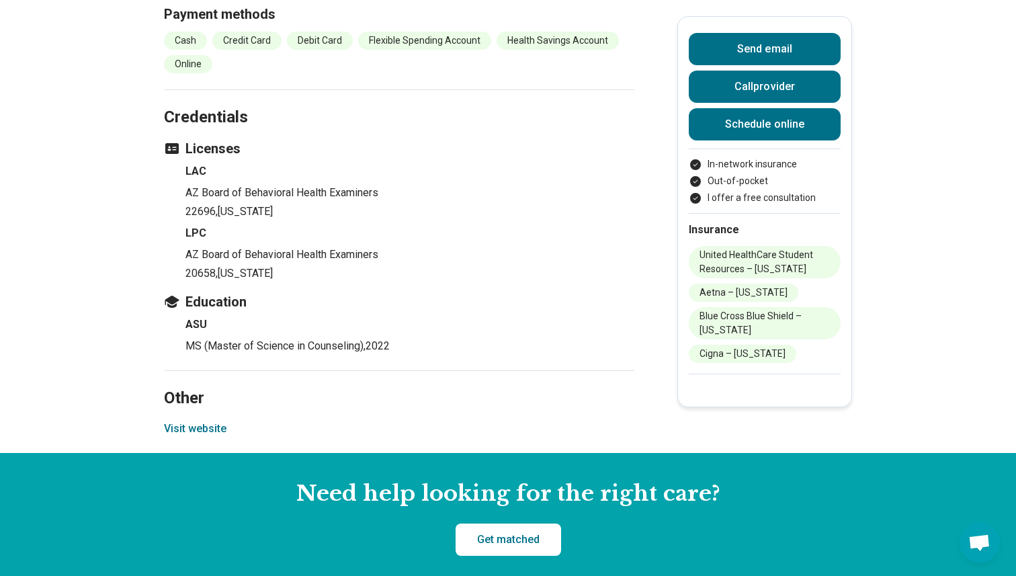
scroll to position [1609, 0]
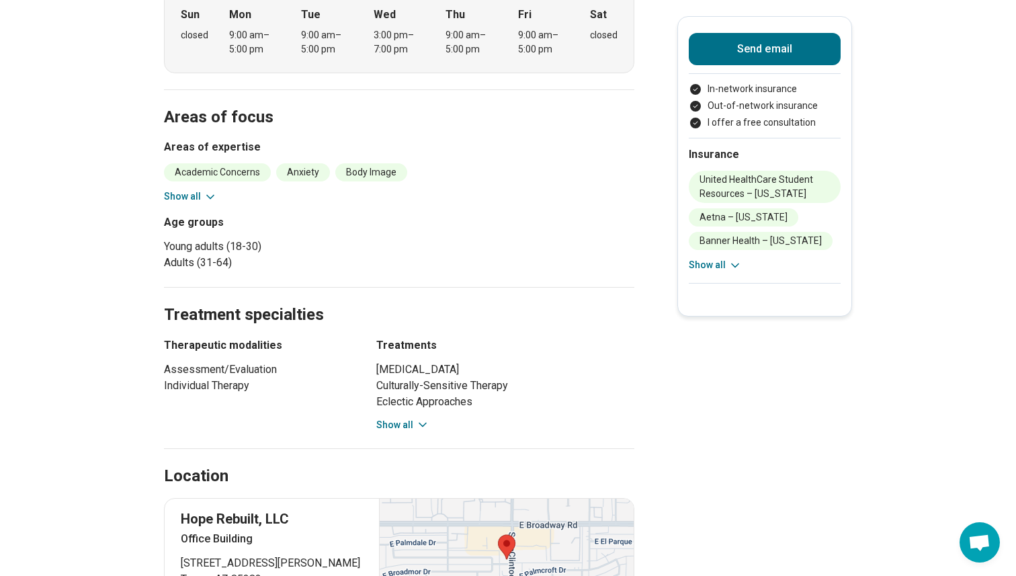
scroll to position [430, 0]
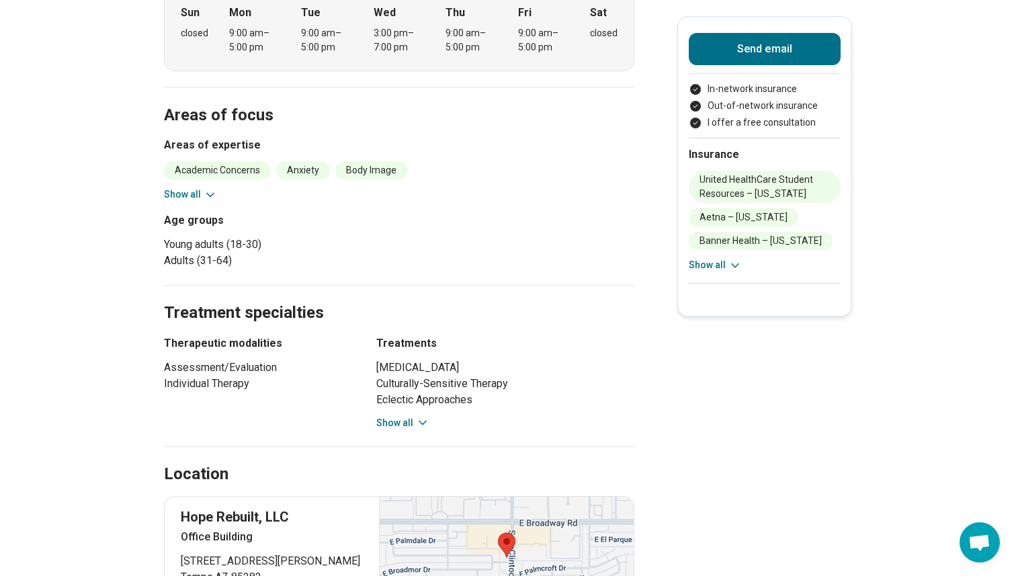
click at [207, 198] on icon at bounding box center [210, 194] width 13 height 13
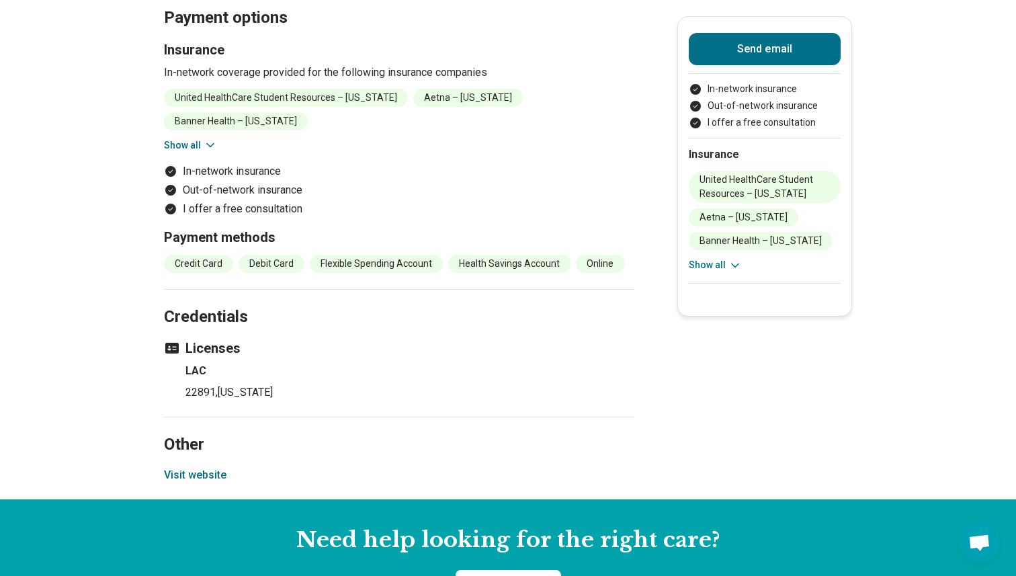
scroll to position [1428, 0]
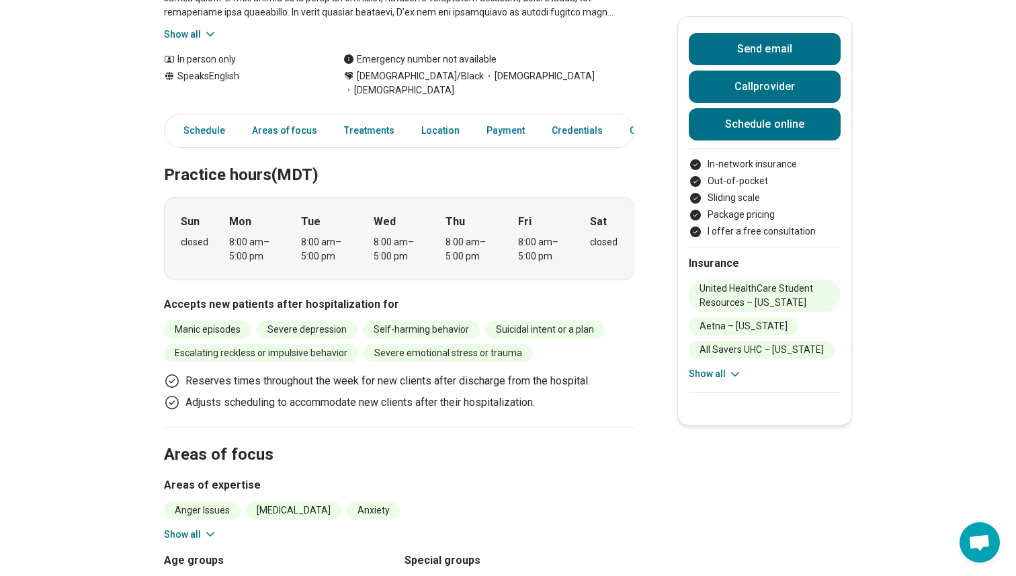
scroll to position [368, 0]
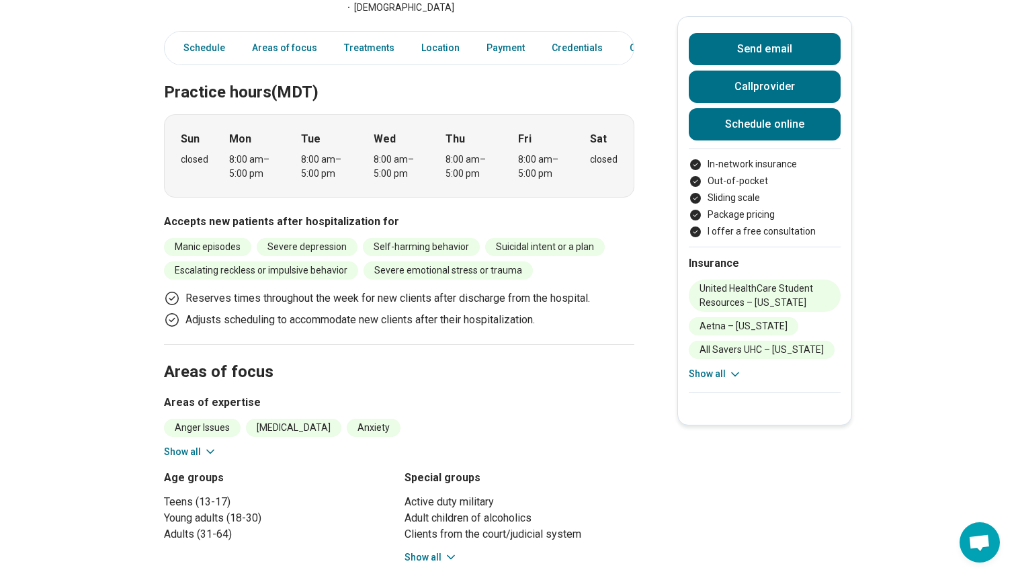
click at [204, 445] on icon at bounding box center [210, 451] width 13 height 13
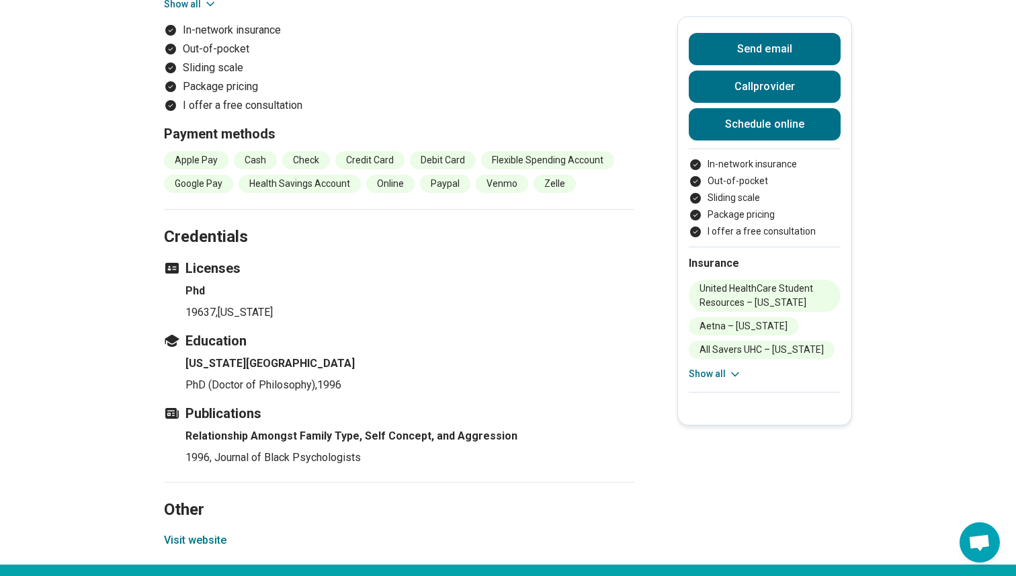
scroll to position [1700, 0]
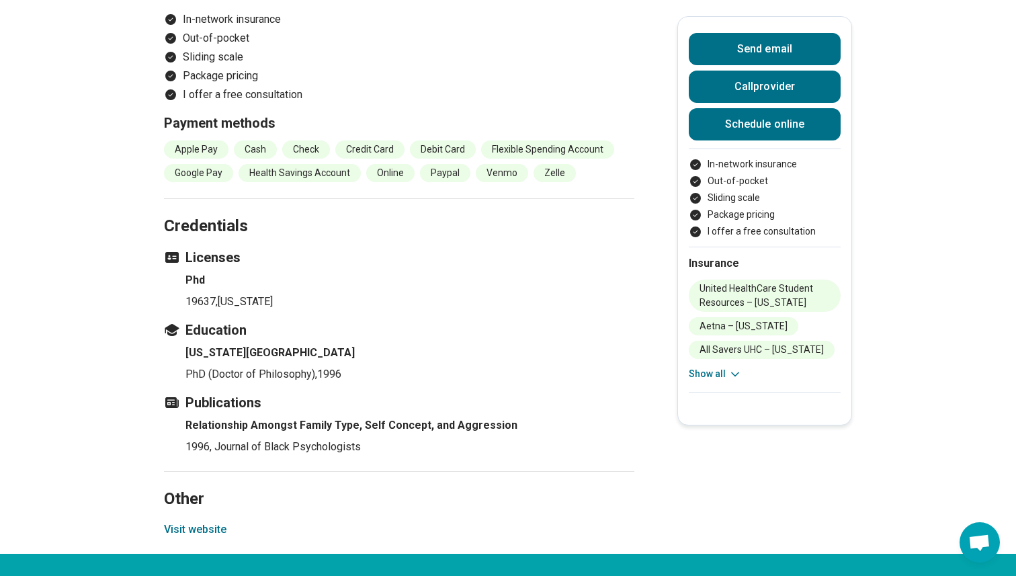
click at [199, 522] on button "Visit website" at bounding box center [195, 530] width 63 height 16
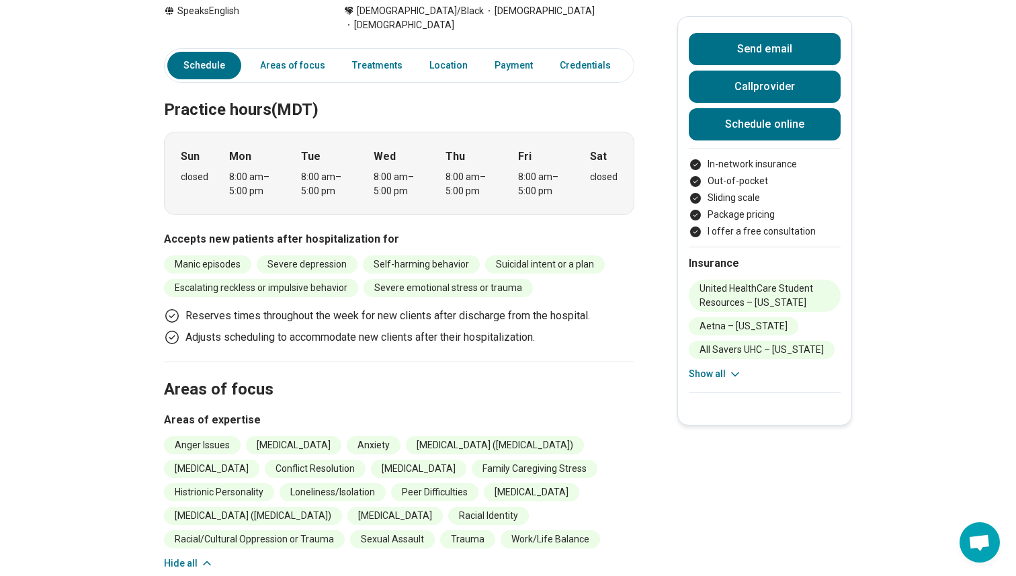
scroll to position [354, 0]
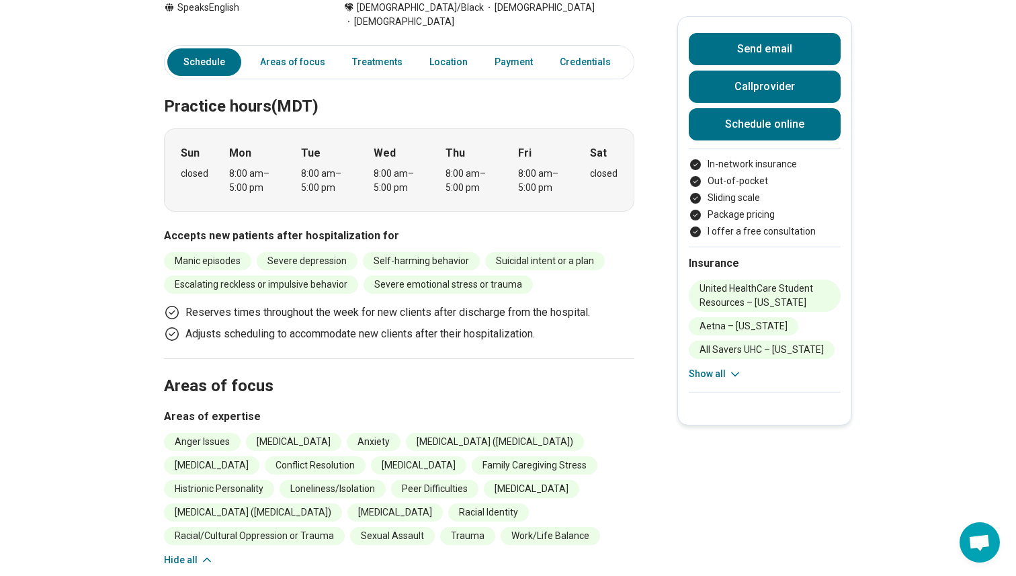
click at [721, 378] on button "Show all" at bounding box center [715, 374] width 53 height 14
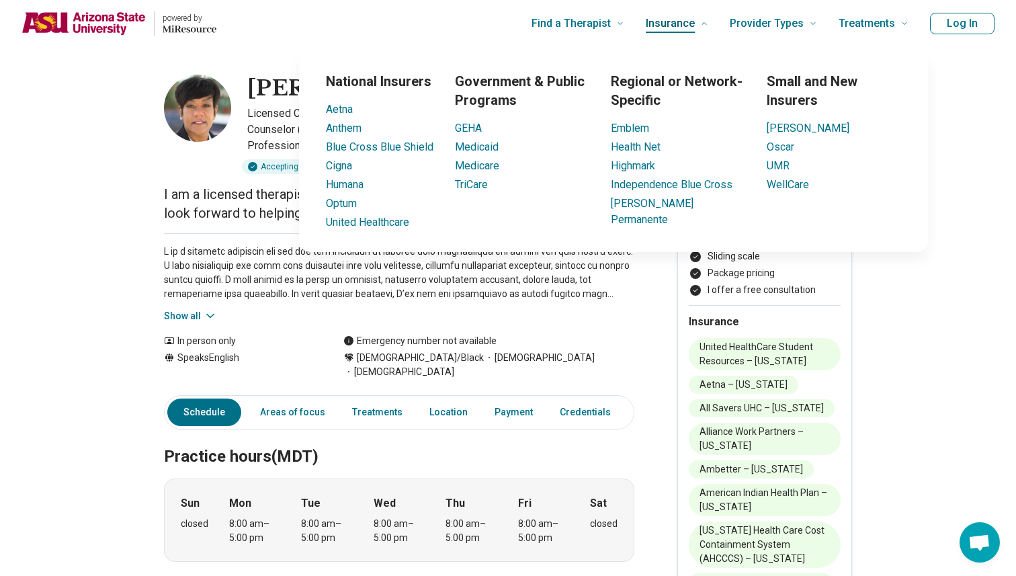
scroll to position [0, 0]
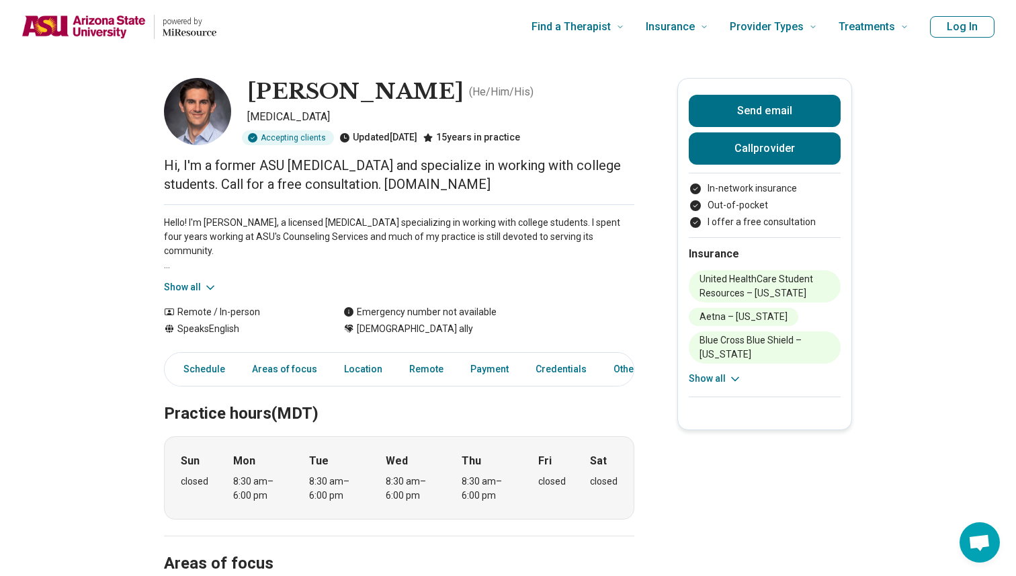
click at [183, 273] on div "Hello! I'm [PERSON_NAME], a licensed [MEDICAL_DATA] specializing in working wit…" at bounding box center [399, 249] width 471 height 90
click at [183, 277] on div "Hello! I'm Colin, a licensed psychologist specializing in working with college …" at bounding box center [399, 249] width 471 height 90
click at [183, 281] on button "Show all" at bounding box center [190, 287] width 53 height 14
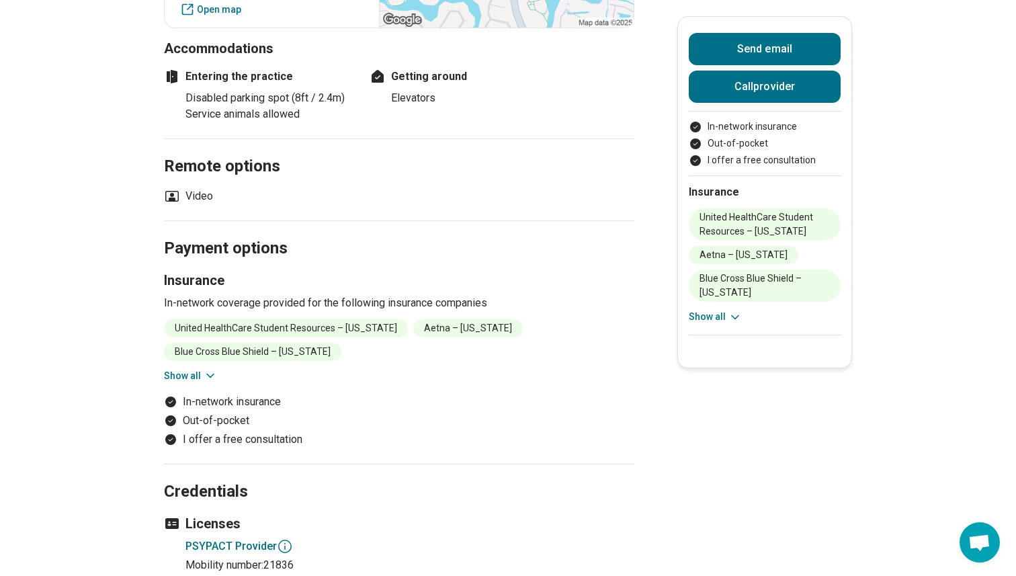
scroll to position [1016, 0]
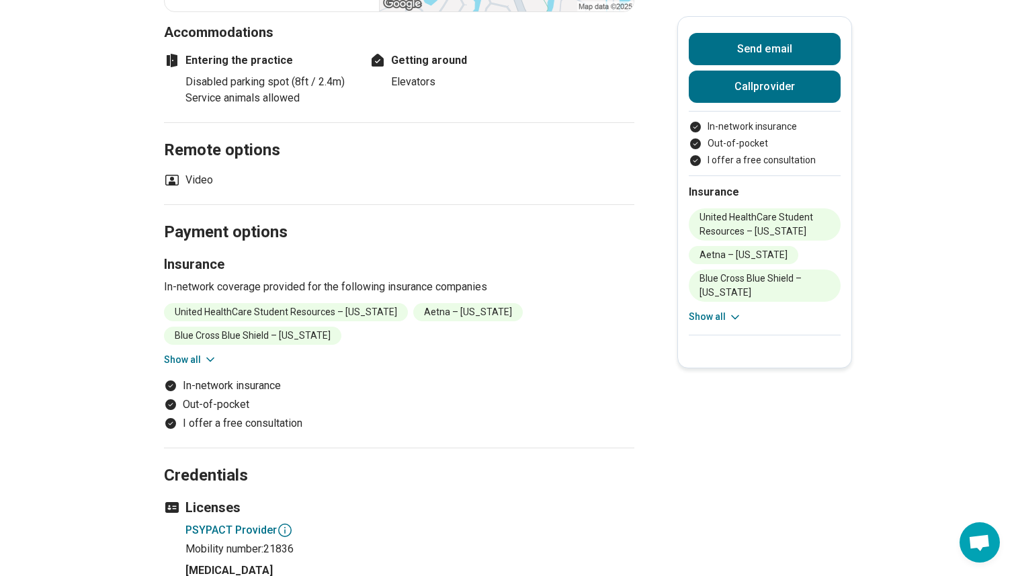
click at [207, 327] on li "Blue Cross Blue Shield – Arizona" at bounding box center [252, 336] width 177 height 18
click at [207, 353] on icon at bounding box center [210, 359] width 13 height 13
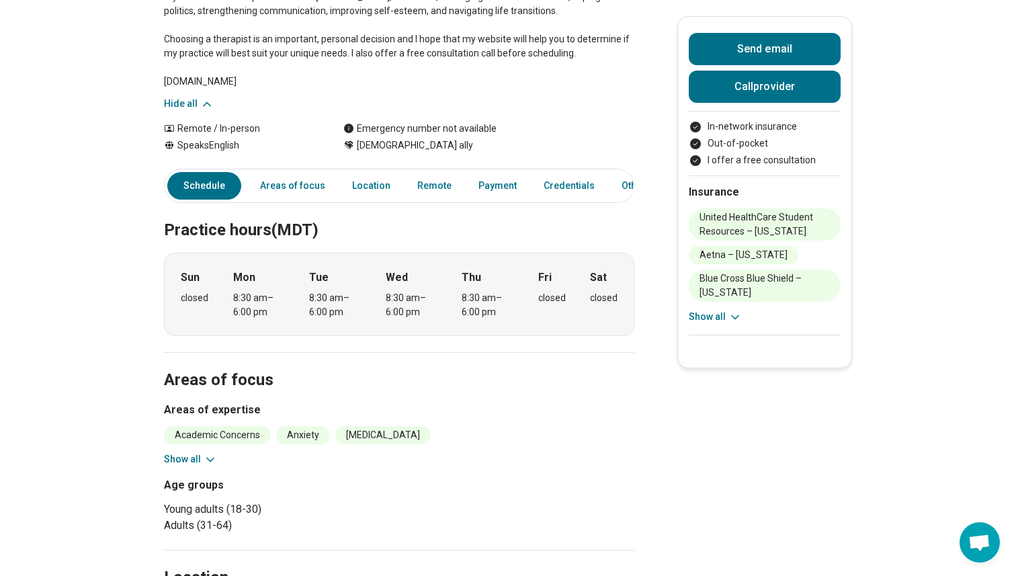
scroll to position [310, 0]
click at [214, 457] on section "Areas of focus Areas of expertise Academic Concerns Anxiety Depression Life Tra…" at bounding box center [399, 452] width 471 height 198
click at [214, 454] on icon at bounding box center [210, 460] width 13 height 13
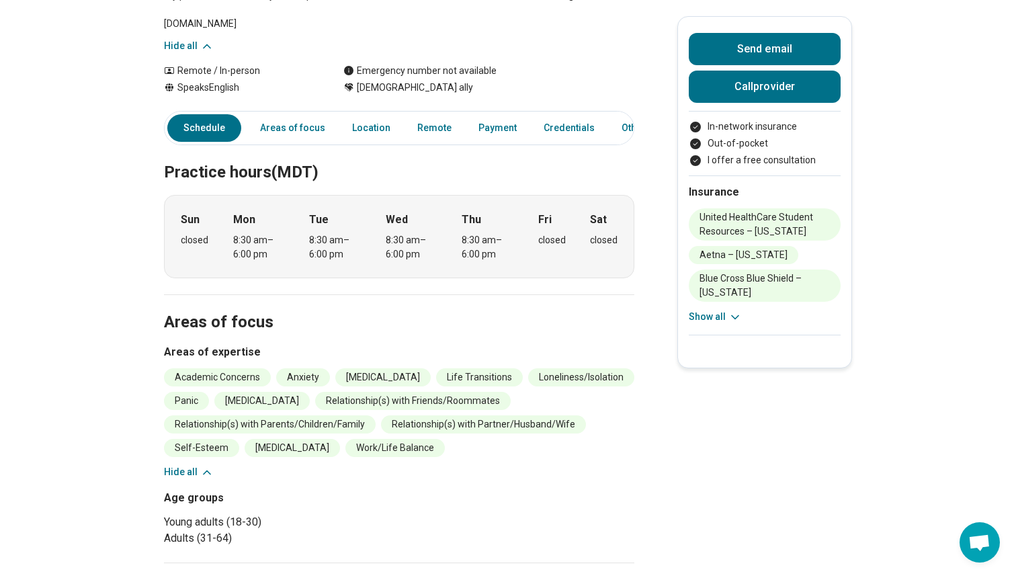
scroll to position [379, 0]
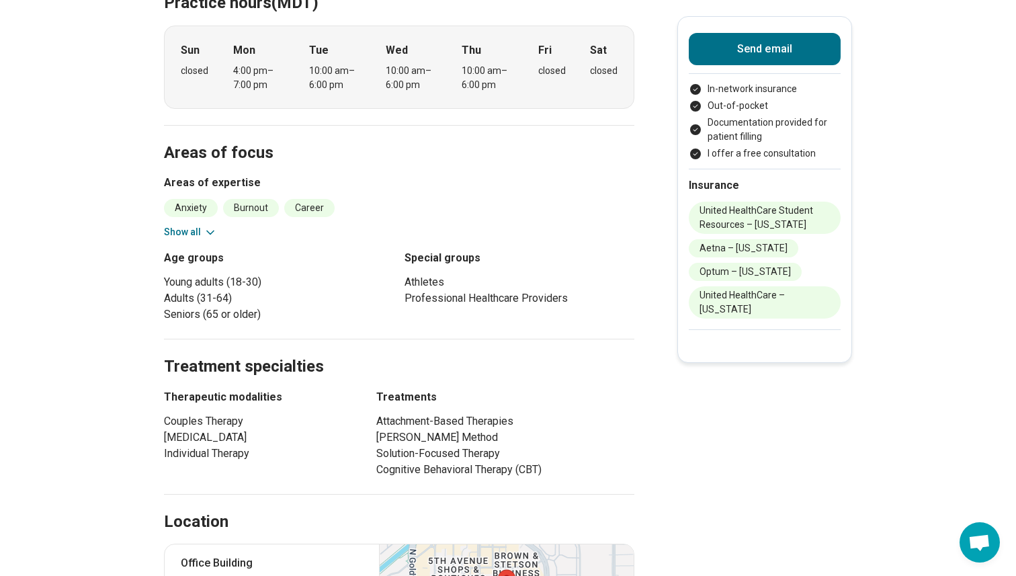
scroll to position [488, 0]
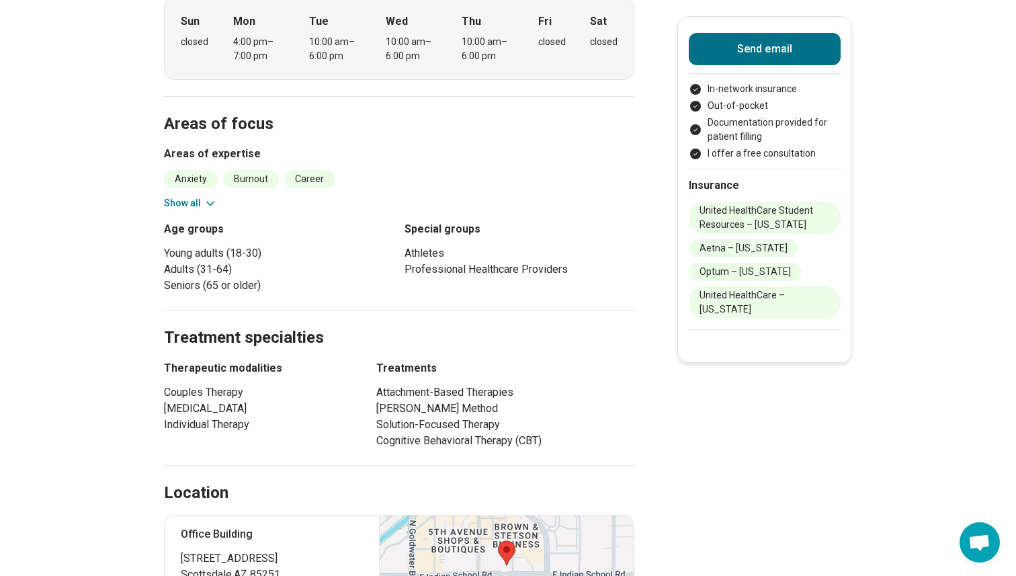
click at [185, 196] on button "Show all" at bounding box center [190, 203] width 53 height 14
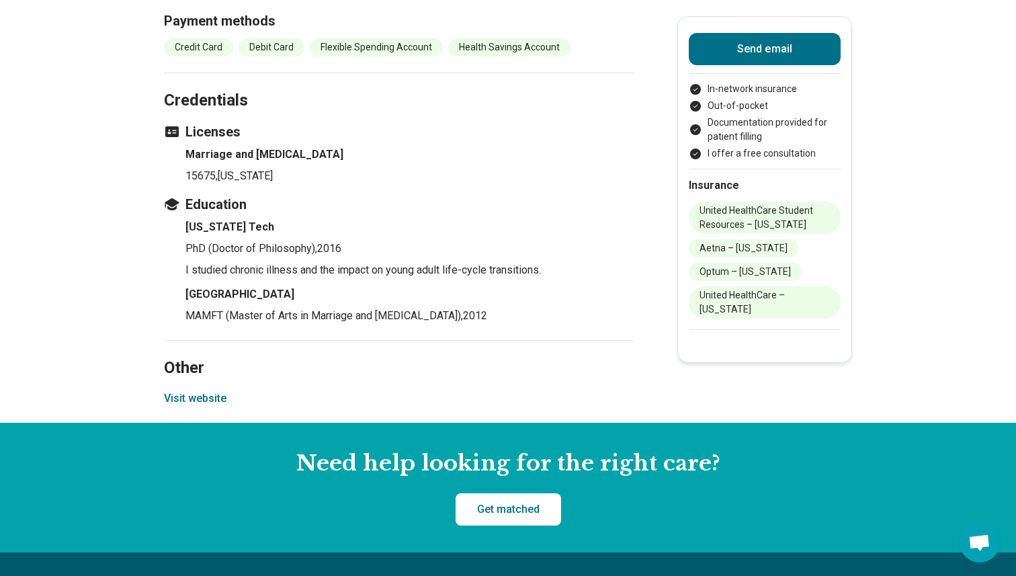
scroll to position [1697, 0]
